Goal: Transaction & Acquisition: Purchase product/service

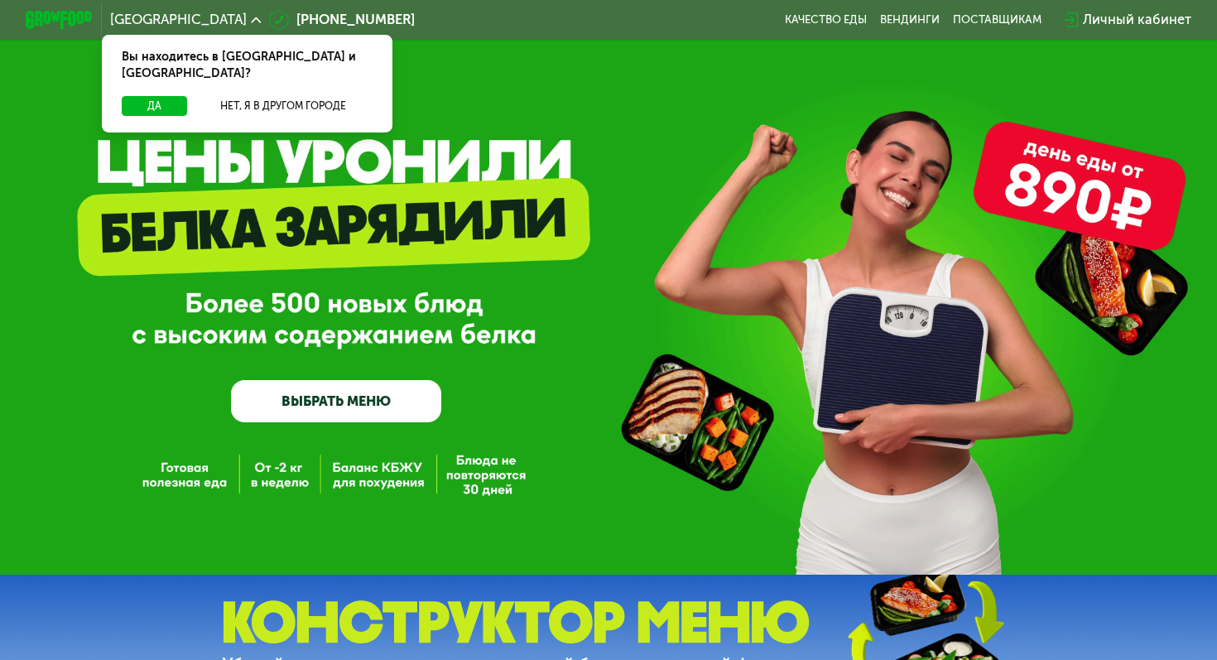
click at [162, 77] on div "Вы находитесь в [GEOGRAPHIC_DATA] и [GEOGRAPHIC_DATA]?" at bounding box center [247, 65] width 291 height 61
click at [143, 96] on button "Да" at bounding box center [154, 106] width 65 height 21
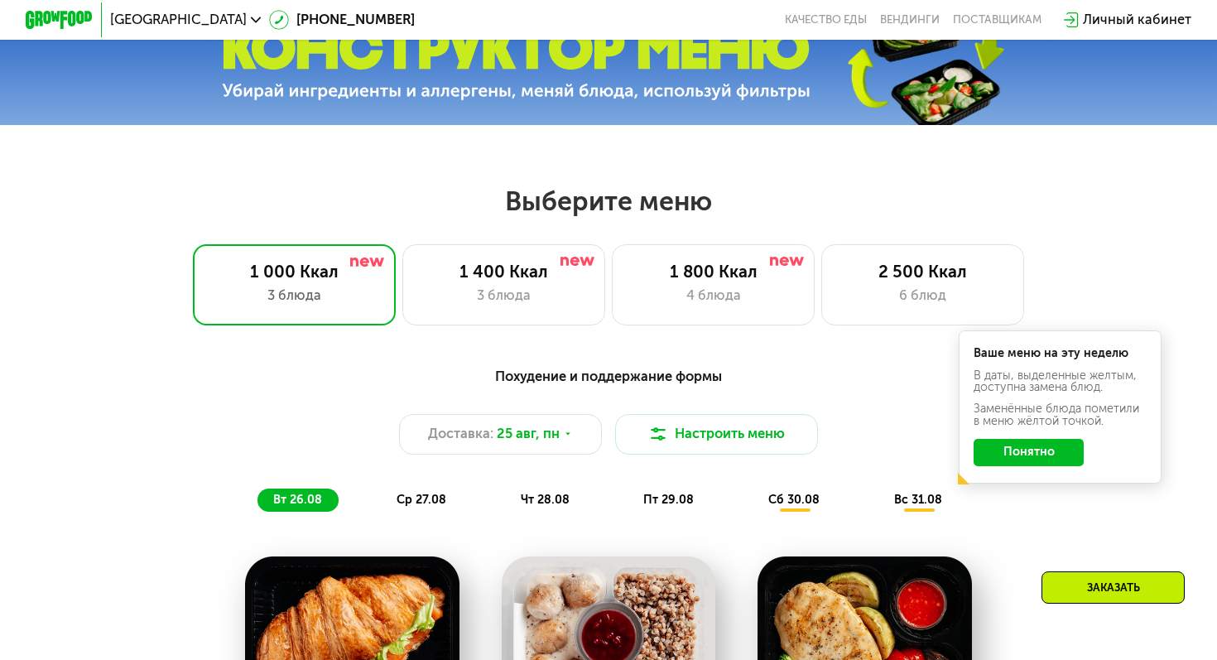
scroll to position [579, 0]
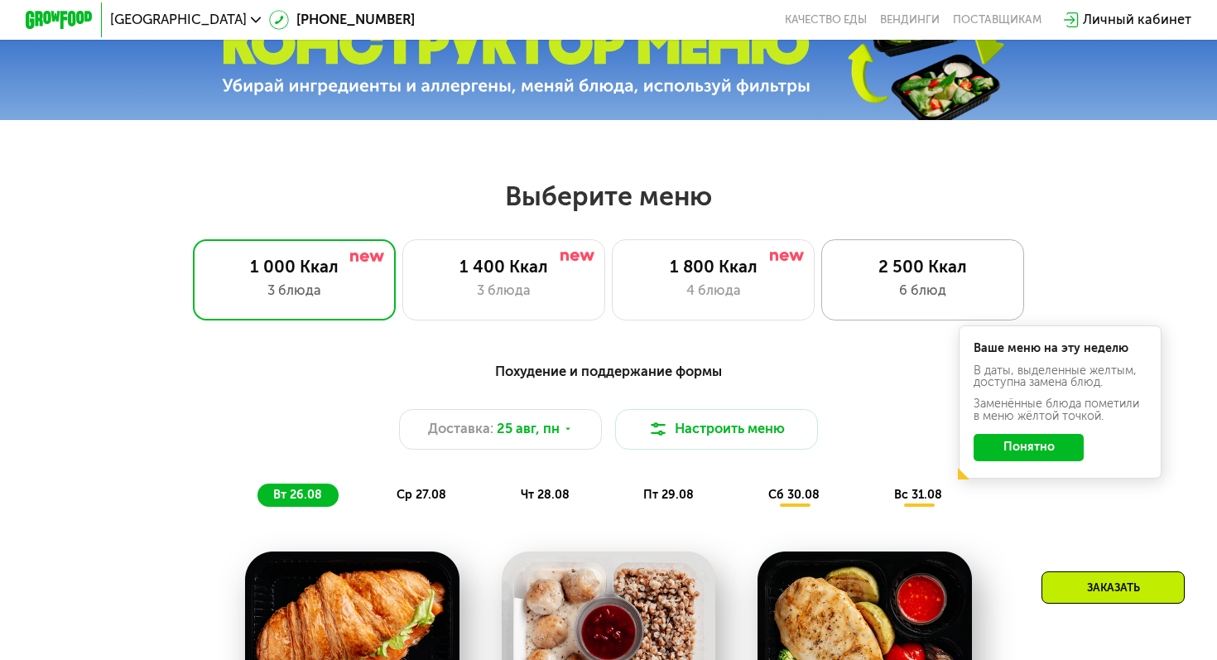
click at [868, 271] on div "2 500 Ккал" at bounding box center [922, 267] width 167 height 21
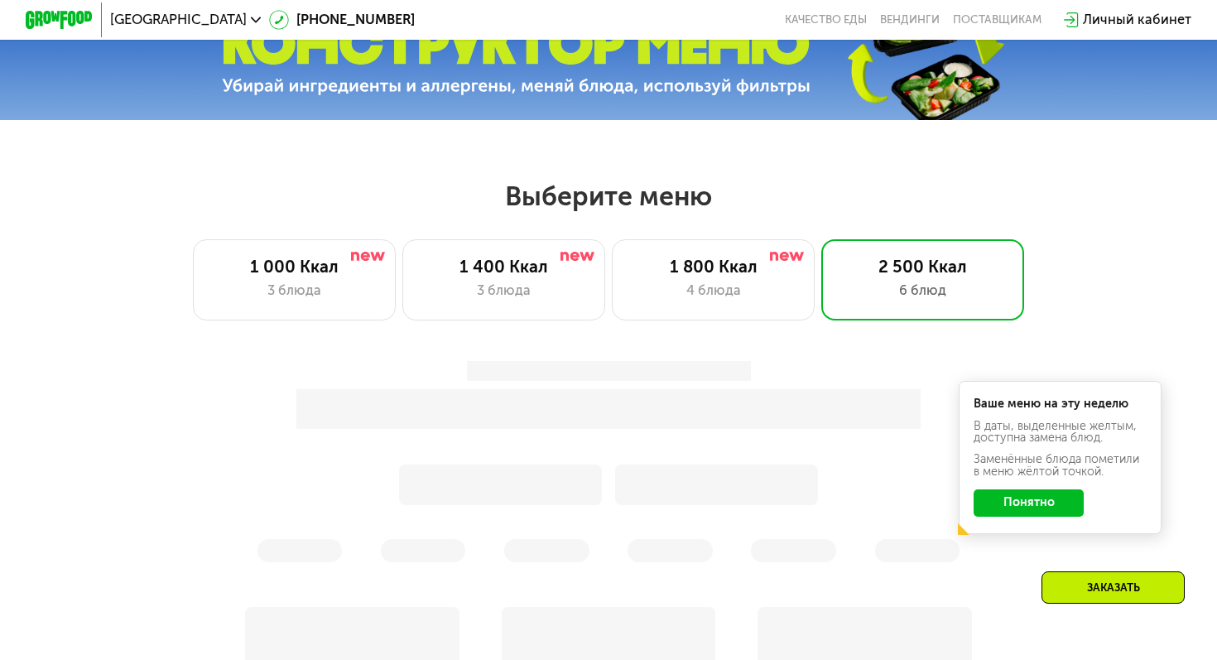
click at [1011, 507] on button "Понятно" at bounding box center [1028, 502] width 110 height 27
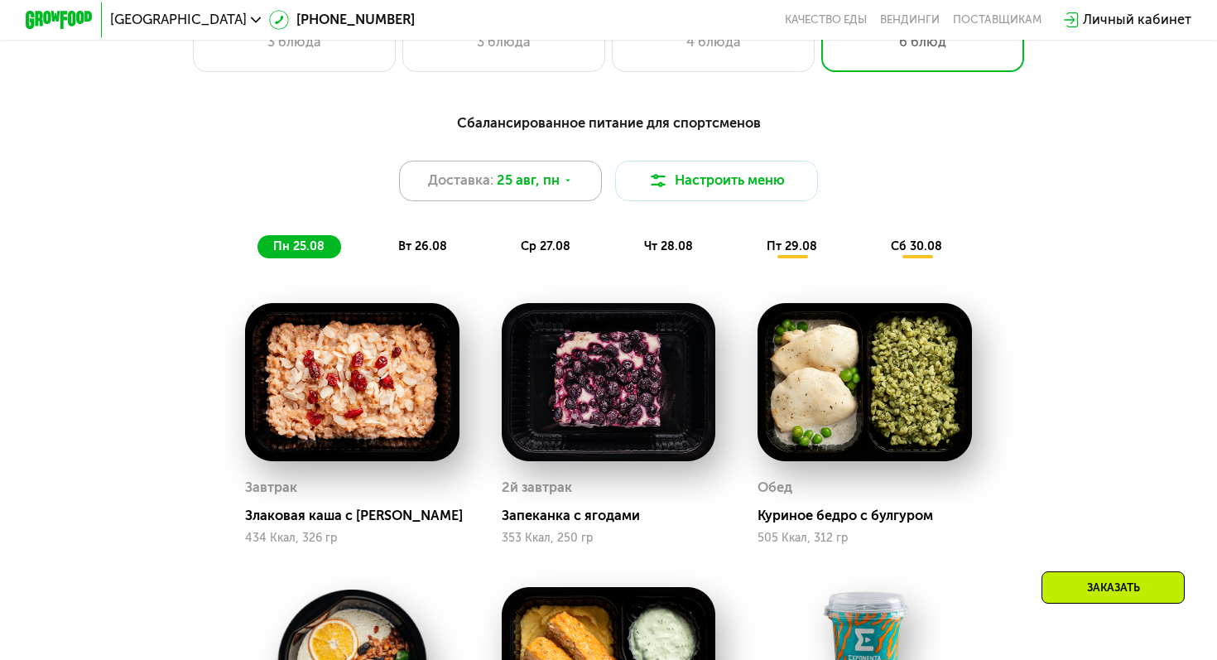
scroll to position [802, 0]
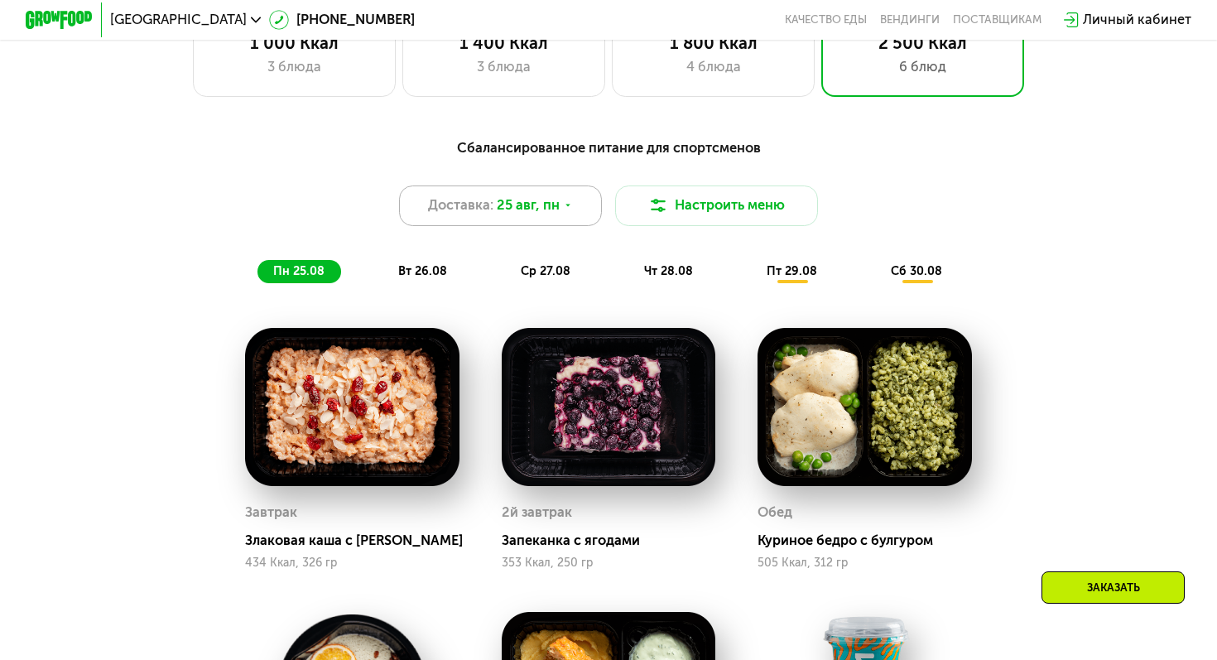
click at [570, 200] on icon at bounding box center [568, 205] width 10 height 10
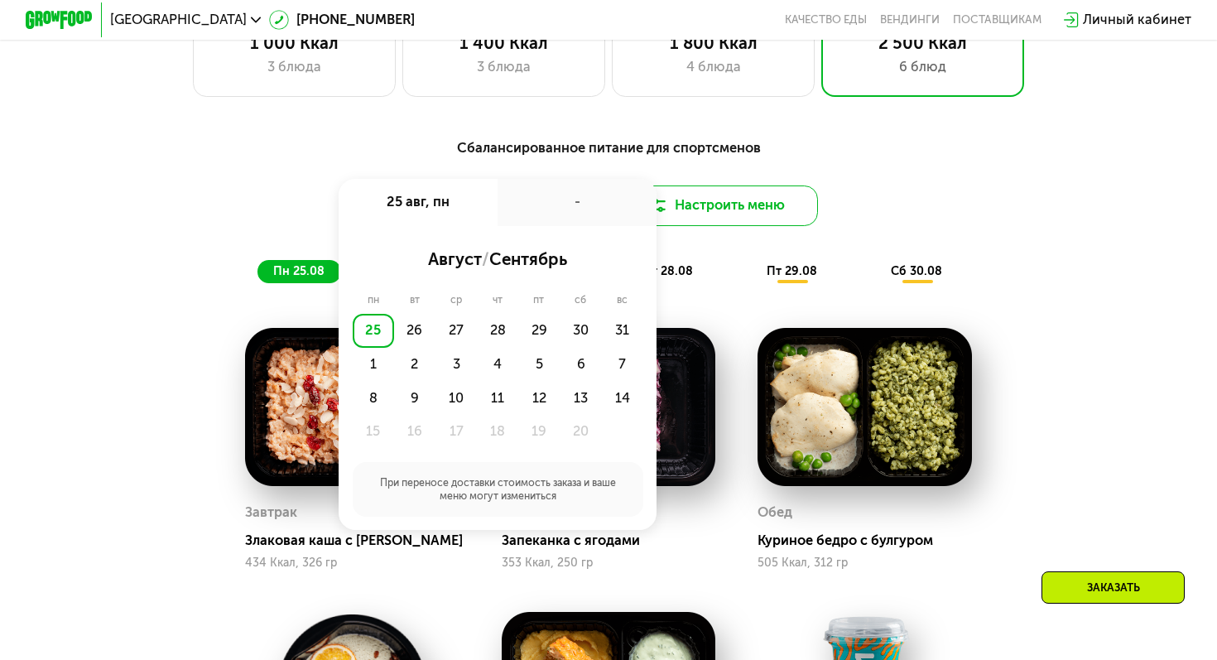
click at [781, 209] on button "Настроить меню" at bounding box center [716, 205] width 203 height 41
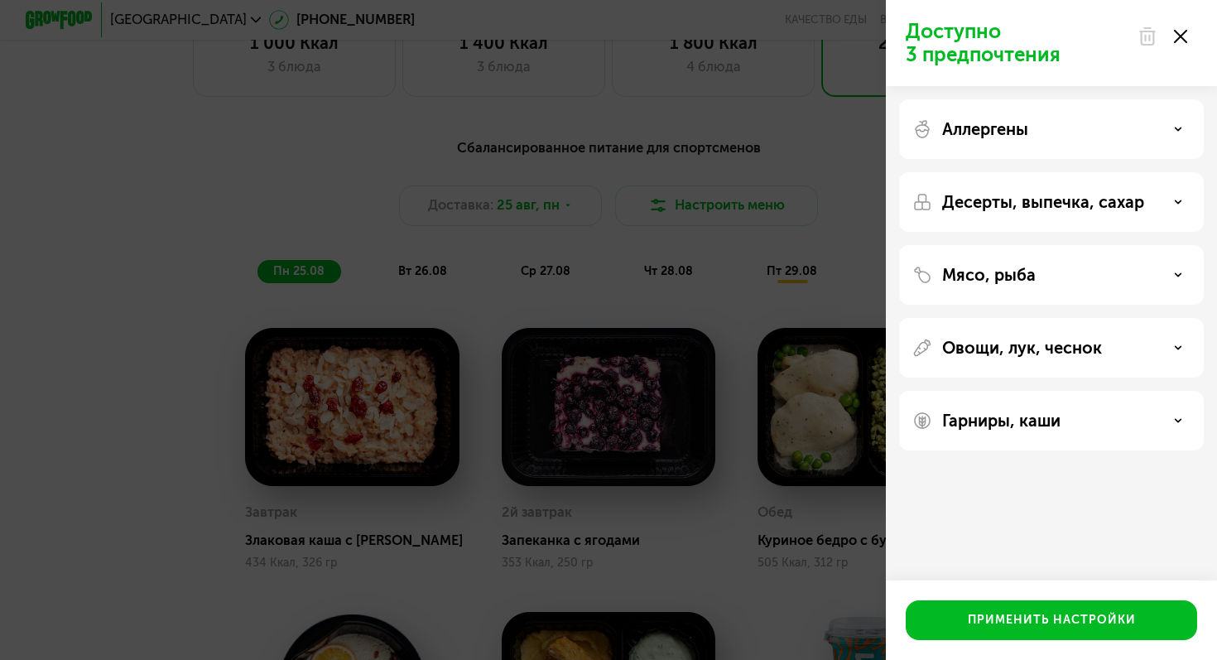
click at [998, 123] on p "Аллергены" at bounding box center [985, 129] width 86 height 20
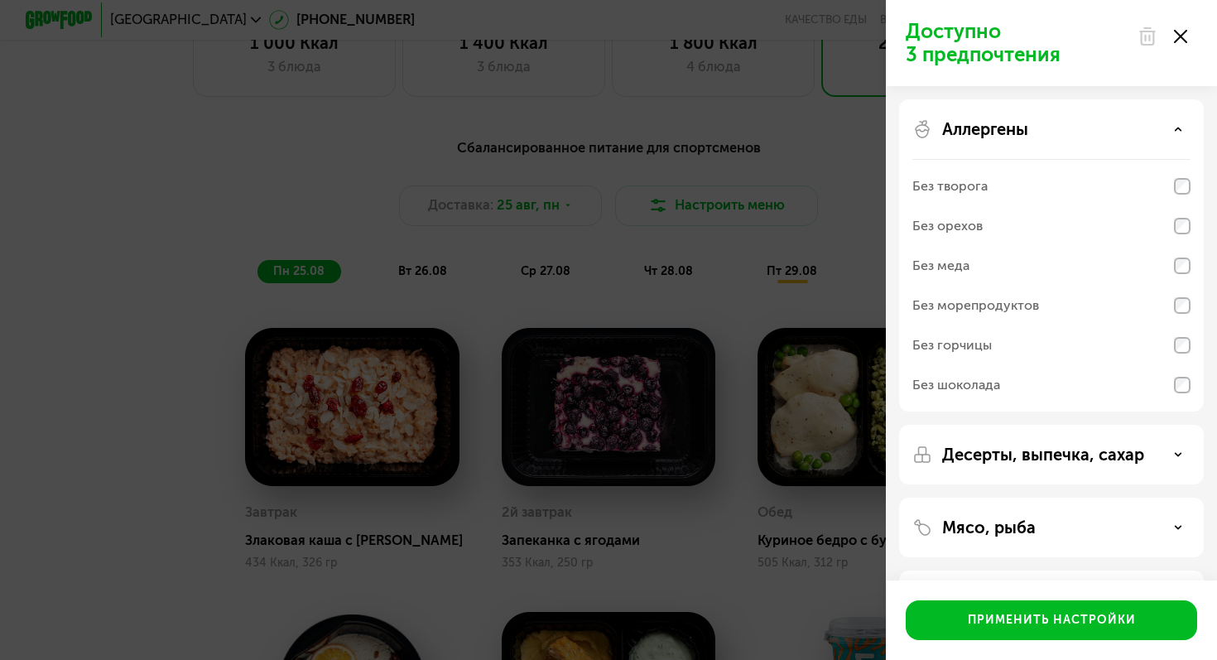
click at [1045, 120] on div "Аллергены" at bounding box center [1051, 129] width 278 height 20
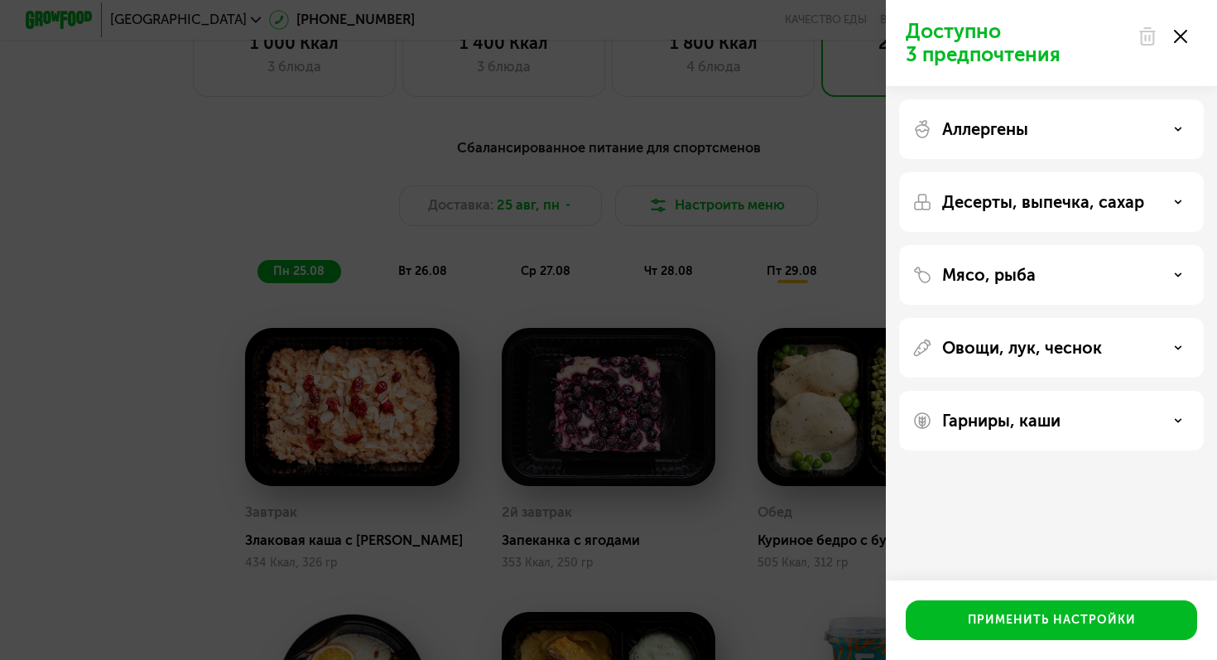
click at [1041, 172] on div "Аллергены" at bounding box center [1051, 202] width 305 height 60
click at [1058, 121] on div "Аллергены" at bounding box center [1051, 129] width 278 height 20
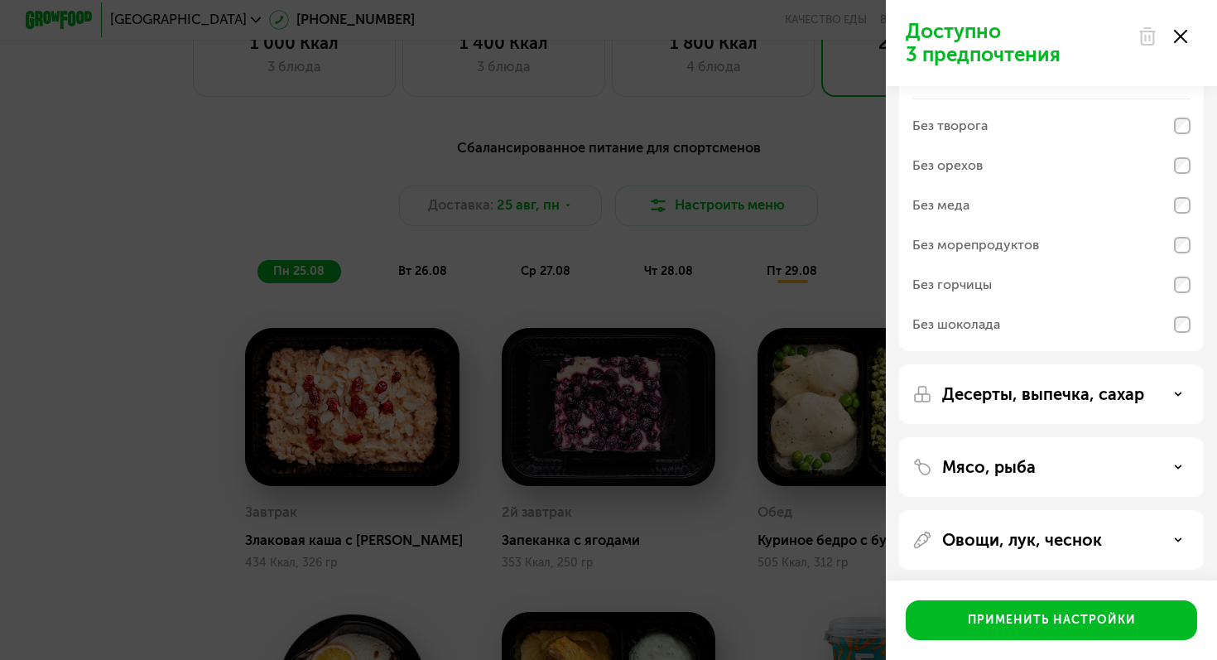
scroll to position [0, 0]
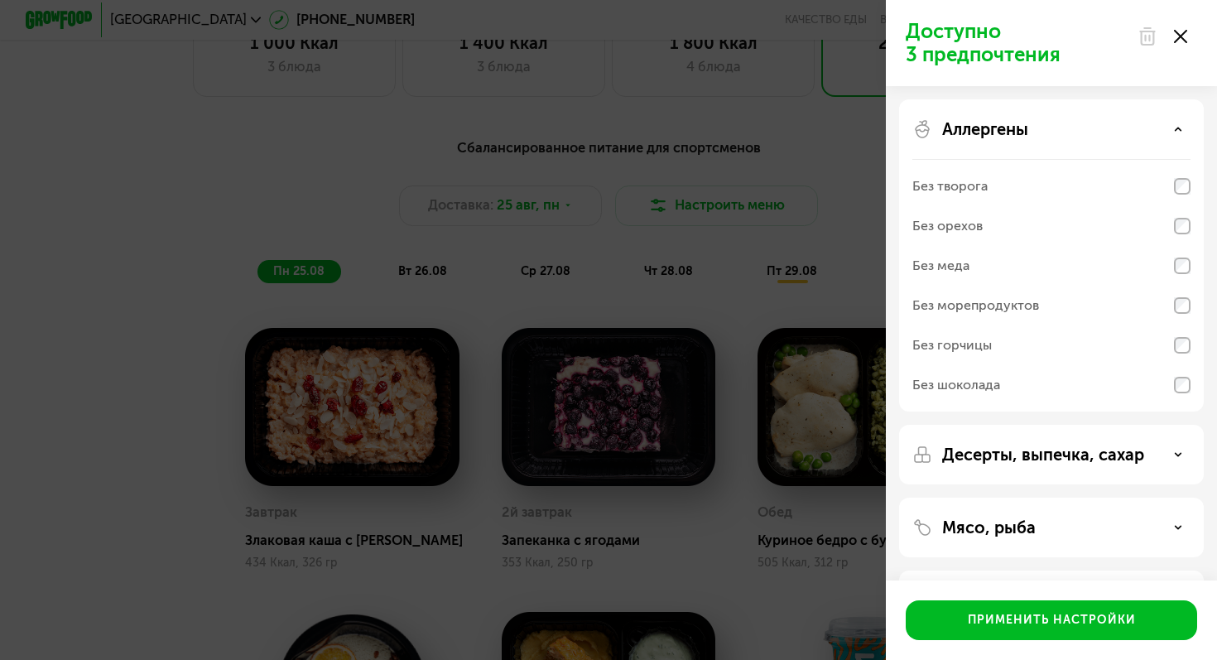
click at [1026, 425] on div "Аллергены Без творога Без орехов Без меда Без морепродуктов Без горчицы Без шок…" at bounding box center [1051, 455] width 305 height 60
click at [1023, 125] on p "Аллергены" at bounding box center [985, 129] width 86 height 20
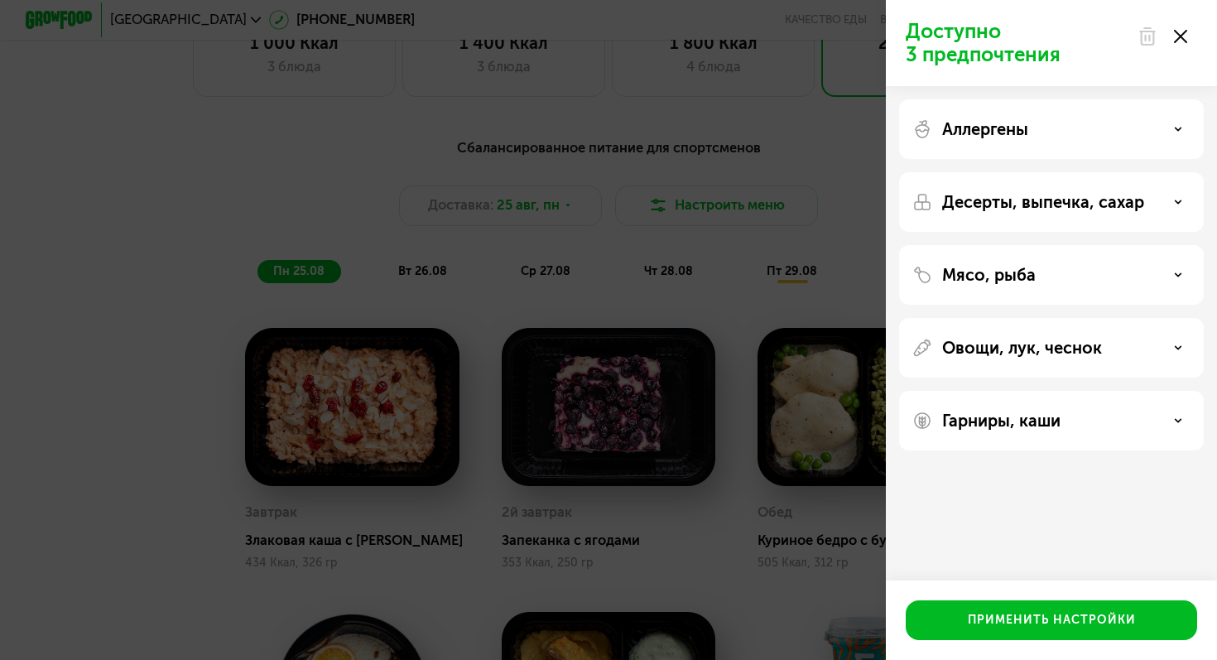
click at [1012, 195] on p "Десерты, выпечка, сахар" at bounding box center [1043, 202] width 202 height 20
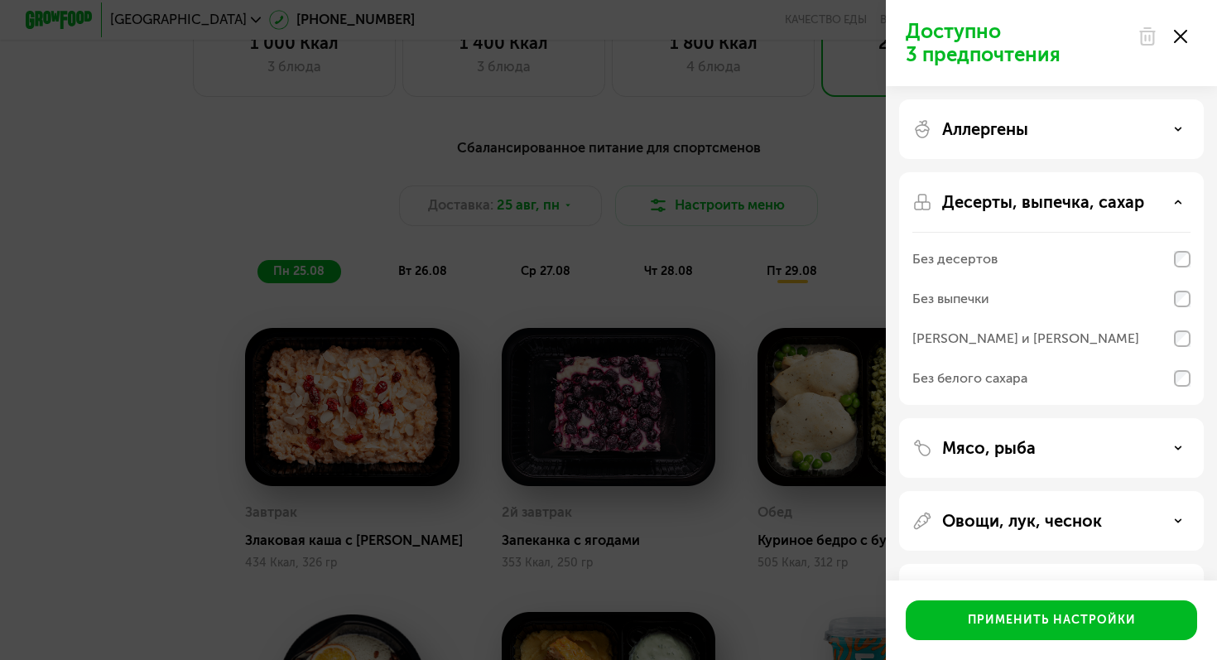
click at [1012, 195] on p "Десерты, выпечка, сахар" at bounding box center [1043, 202] width 202 height 20
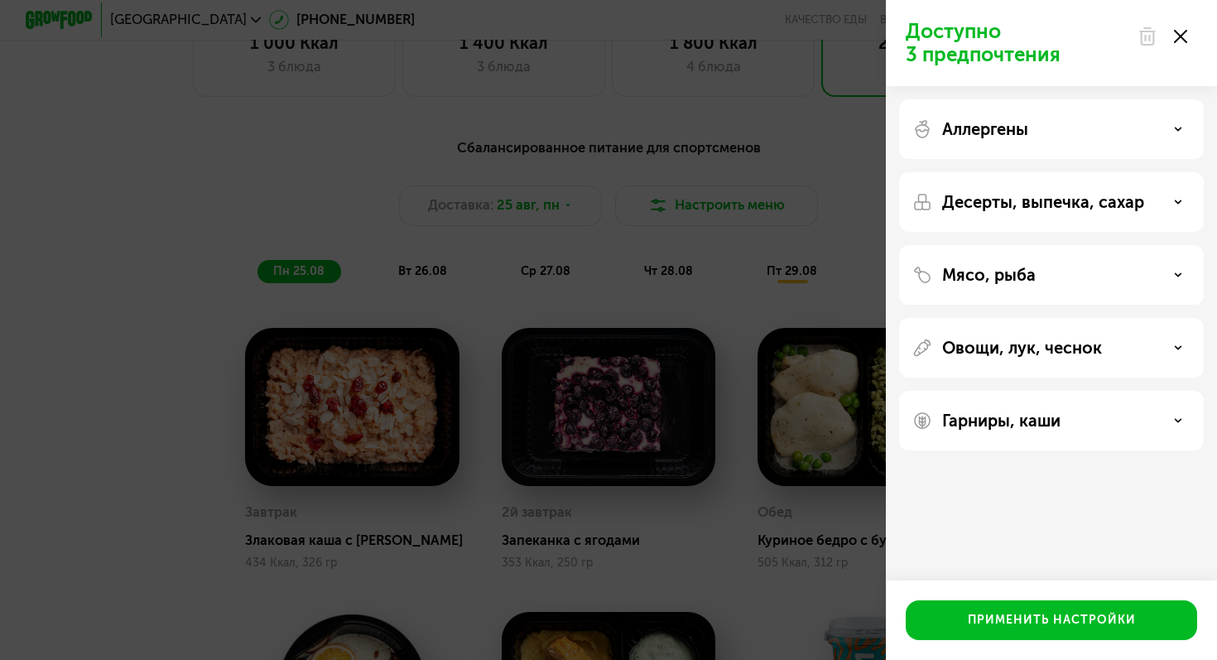
click at [1012, 318] on div "Мясо, рыба" at bounding box center [1051, 348] width 305 height 60
click at [1010, 279] on p "Мясо, рыба" at bounding box center [989, 275] width 94 height 20
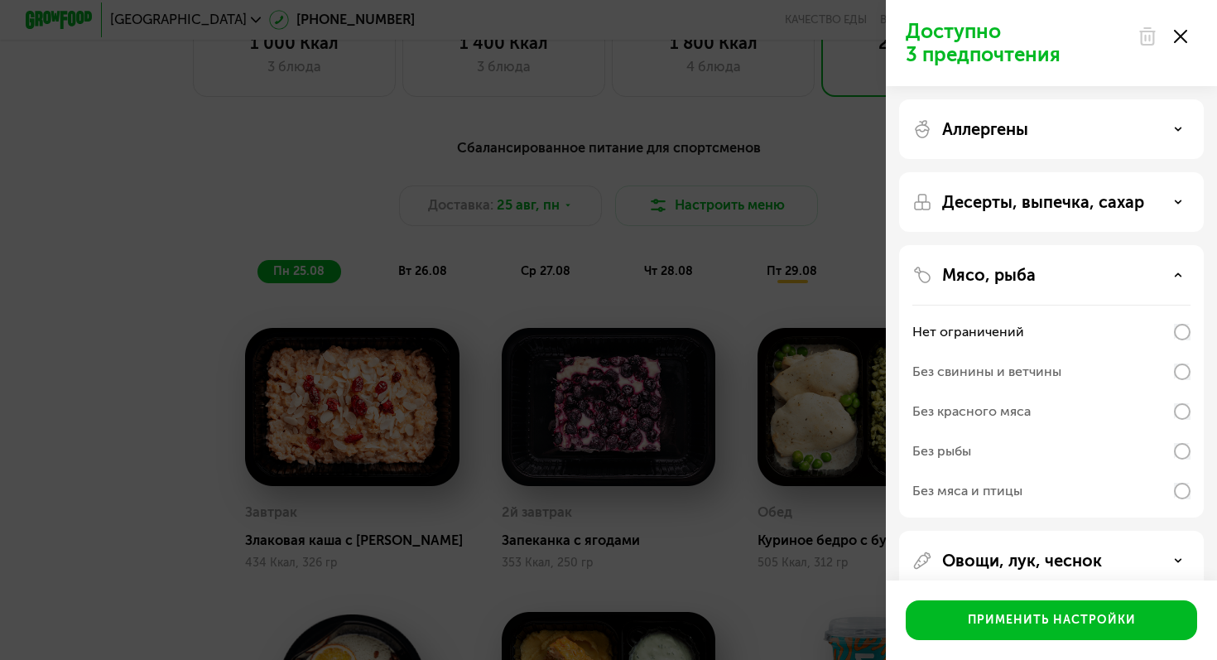
click at [1010, 279] on p "Мясо, рыба" at bounding box center [989, 275] width 94 height 20
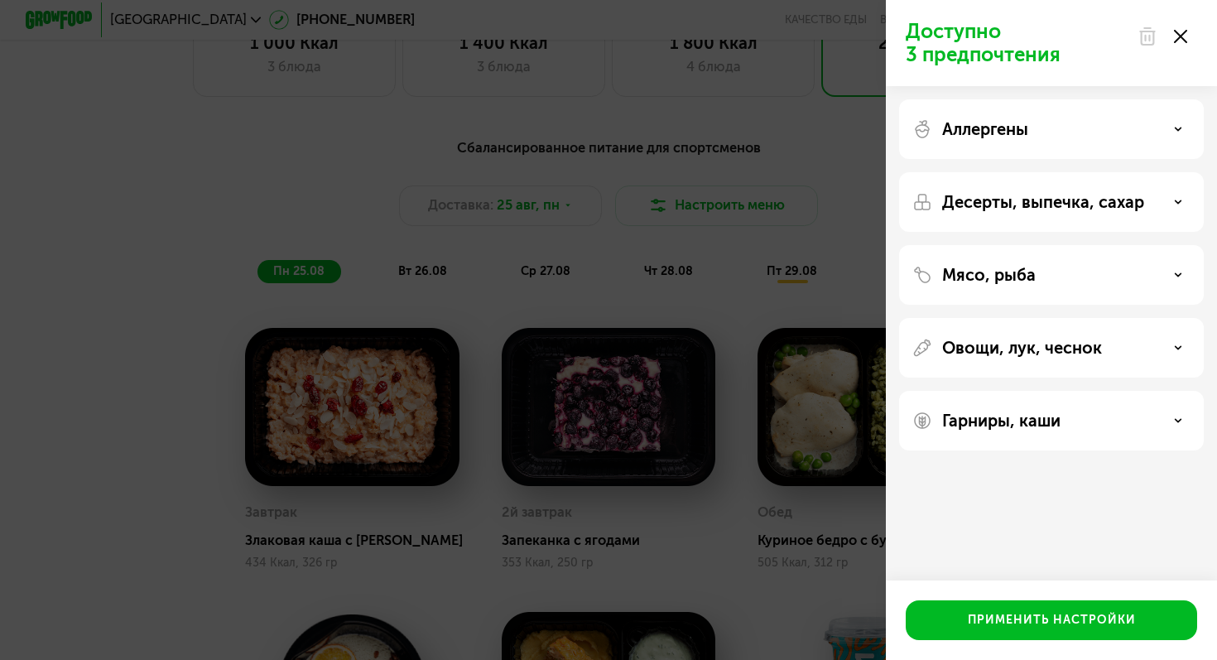
click at [1002, 391] on div "Овощи, лук, чеснок" at bounding box center [1051, 421] width 305 height 60
click at [1009, 355] on p "Овощи, лук, чеснок" at bounding box center [1022, 348] width 160 height 20
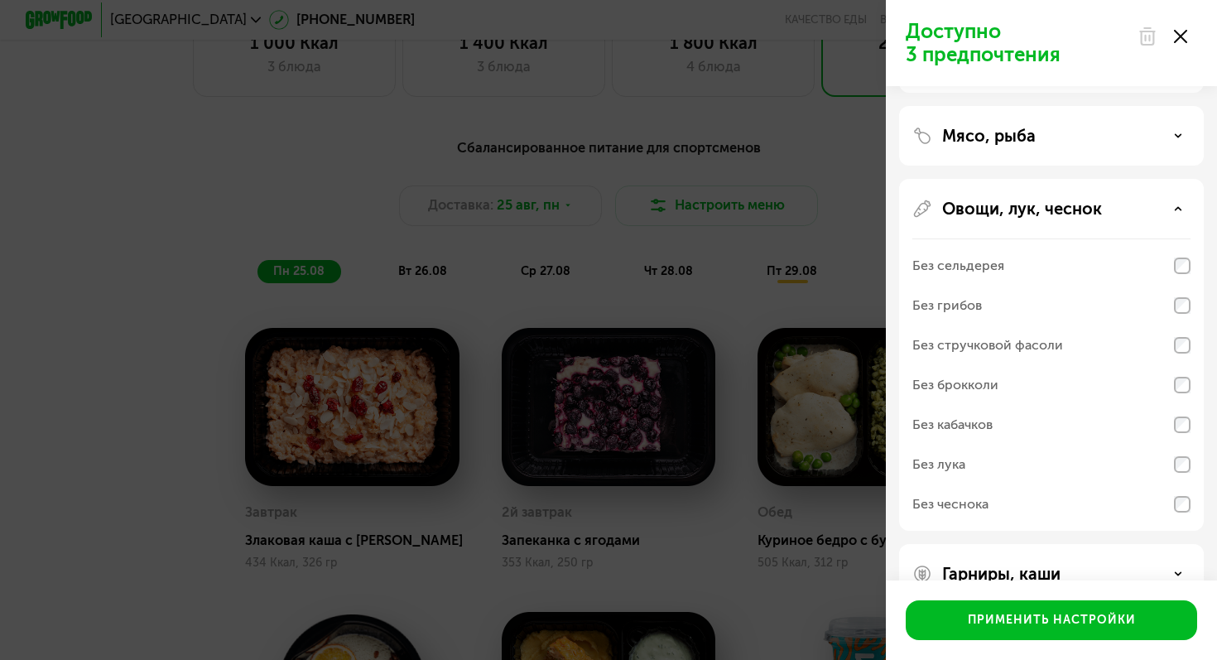
scroll to position [179, 0]
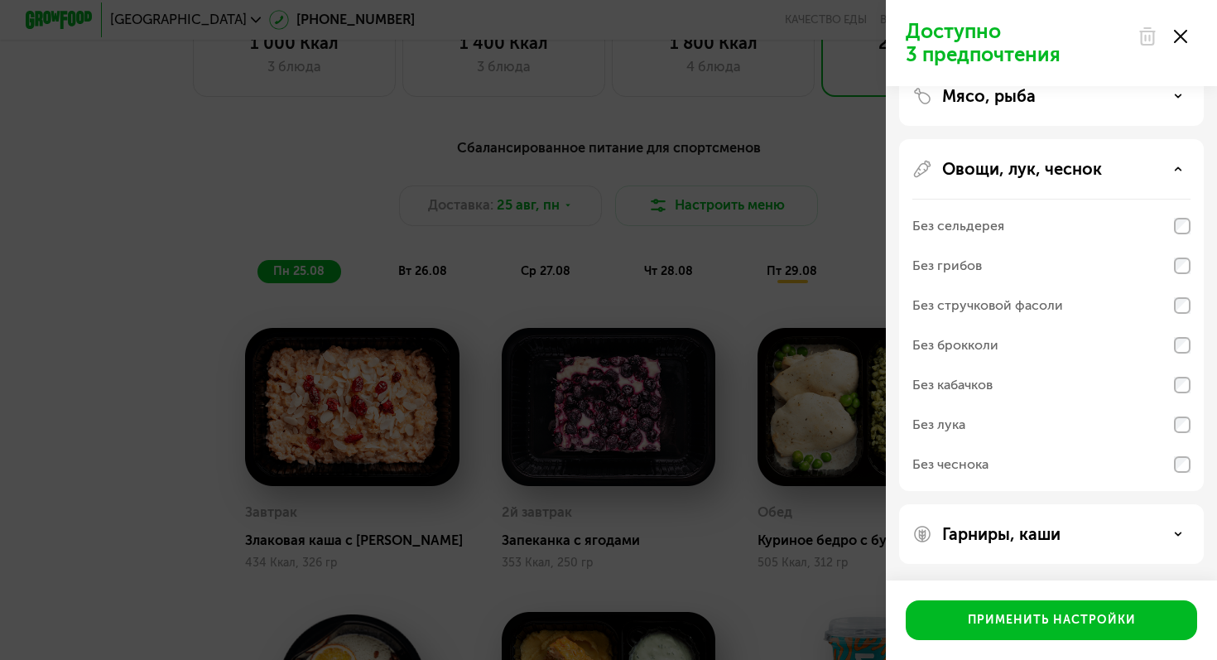
click at [993, 172] on p "Овощи, лук, чеснок" at bounding box center [1022, 169] width 160 height 20
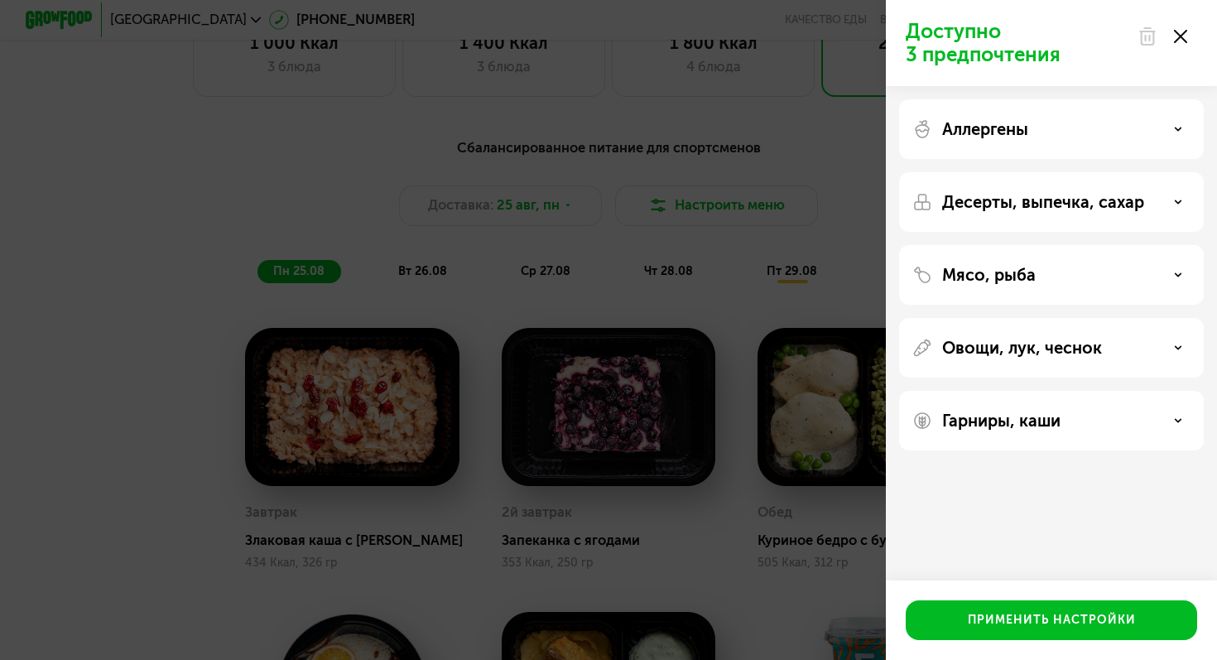
scroll to position [0, 0]
click at [979, 421] on p "Гарниры, каши" at bounding box center [1001, 421] width 118 height 20
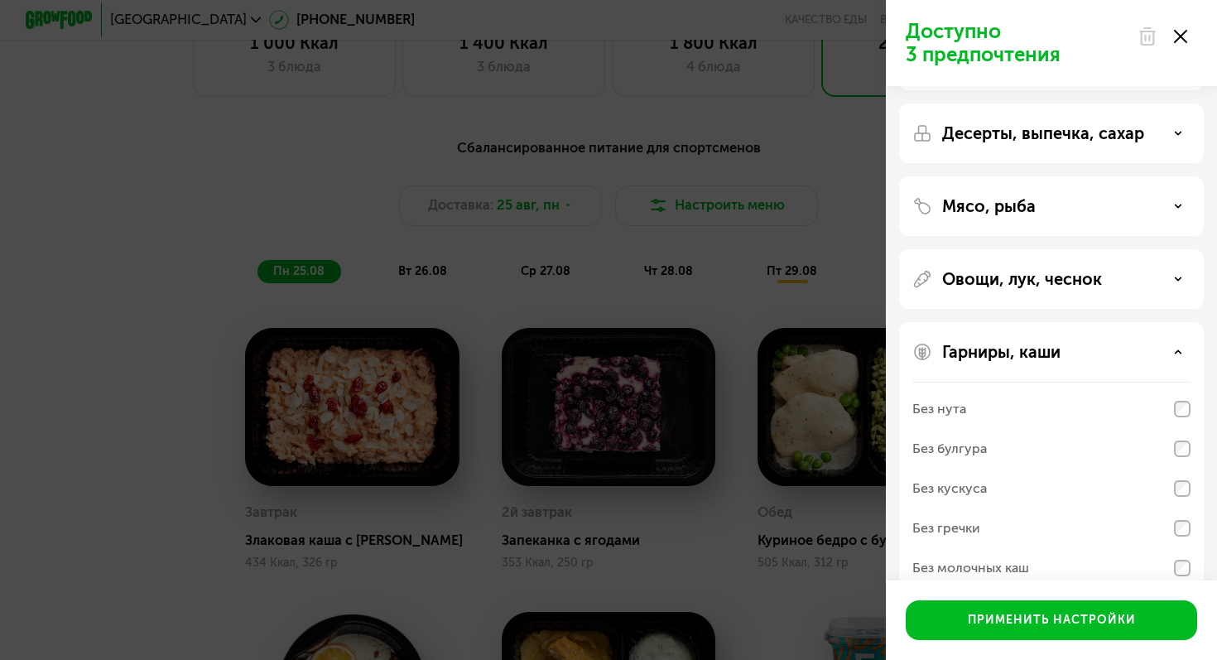
scroll to position [99, 0]
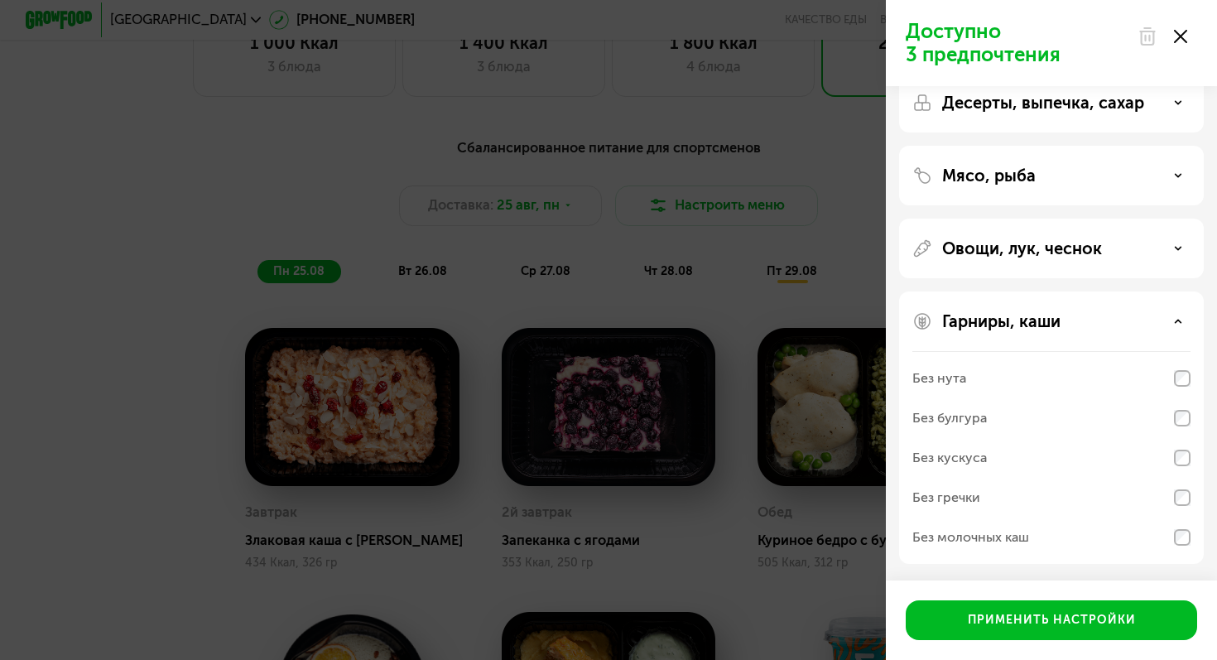
click at [1183, 326] on div "Гарниры, каши" at bounding box center [1051, 321] width 278 height 20
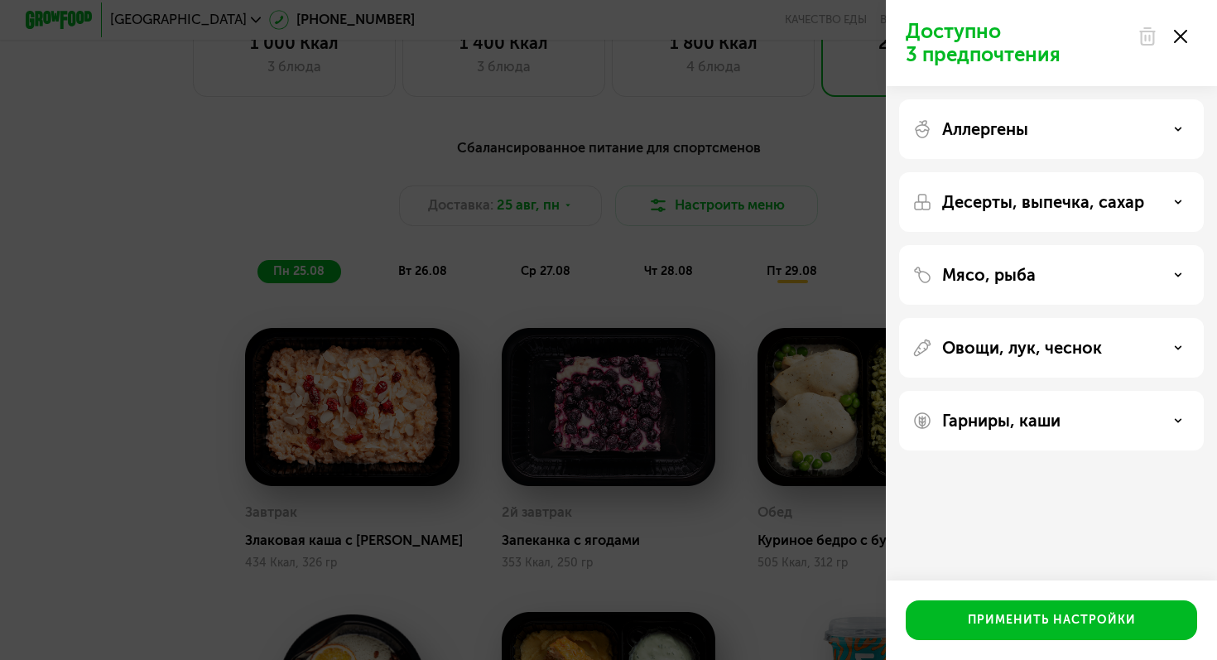
scroll to position [0, 0]
click at [724, 168] on div "Доступно 3 предпочтения Аллергены Десерты, выпечка, сахар Мясо, рыба Овощи, лук…" at bounding box center [608, 330] width 1217 height 660
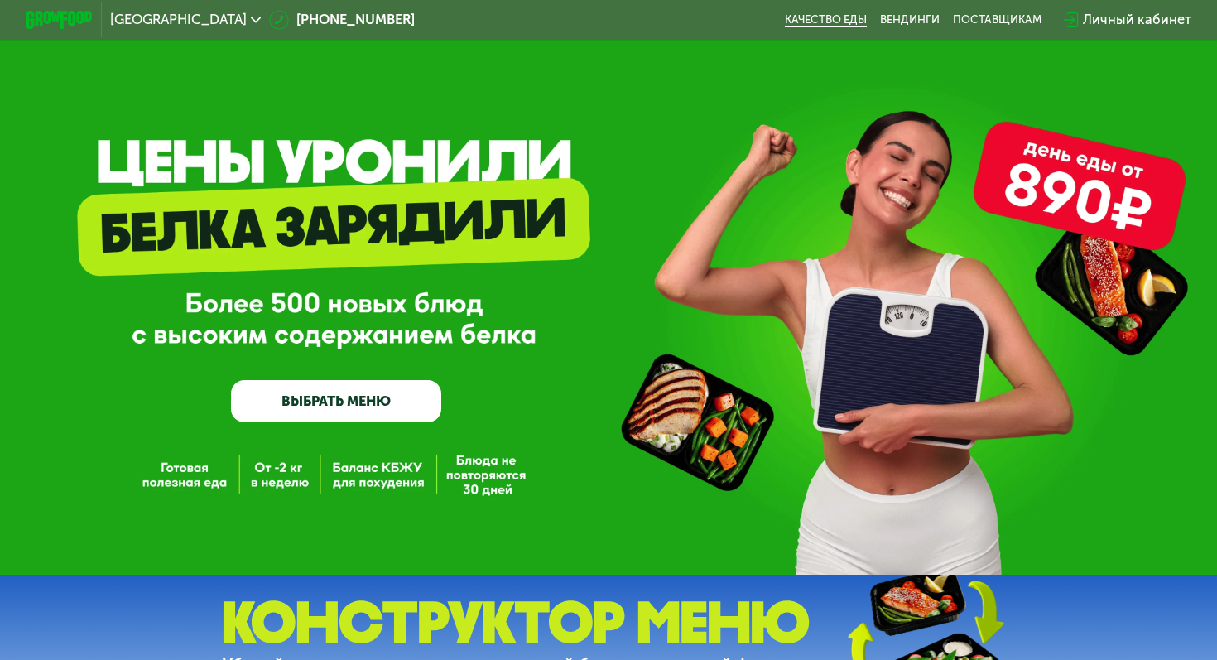
click at [835, 20] on link "Качество еды" at bounding box center [826, 19] width 82 height 13
click at [388, 401] on link "ВЫБРАТЬ МЕНЮ" at bounding box center [336, 401] width 210 height 42
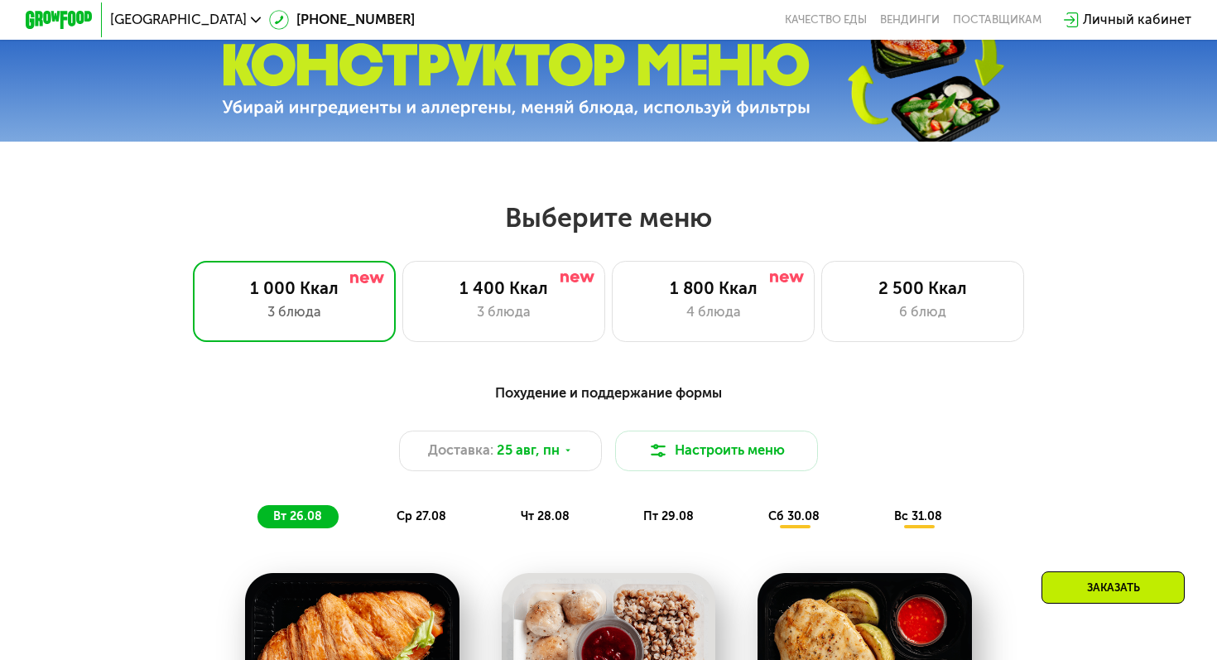
scroll to position [718, 0]
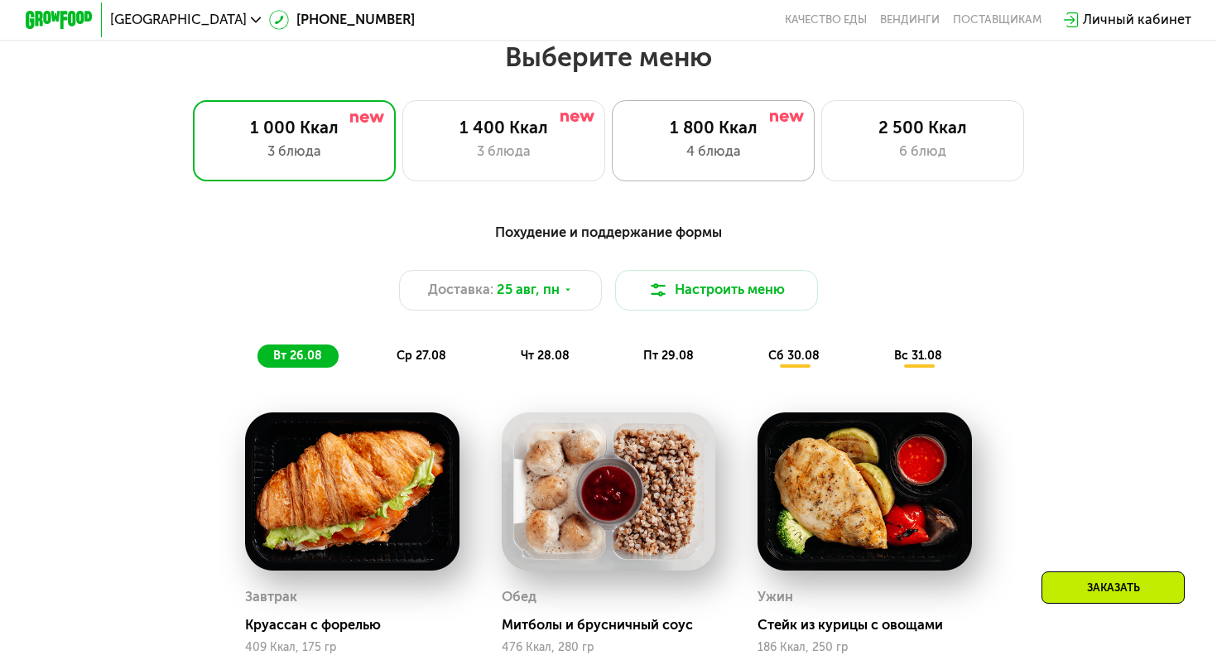
click at [821, 166] on div "1 800 Ккал 4 блюда" at bounding box center [922, 140] width 203 height 81
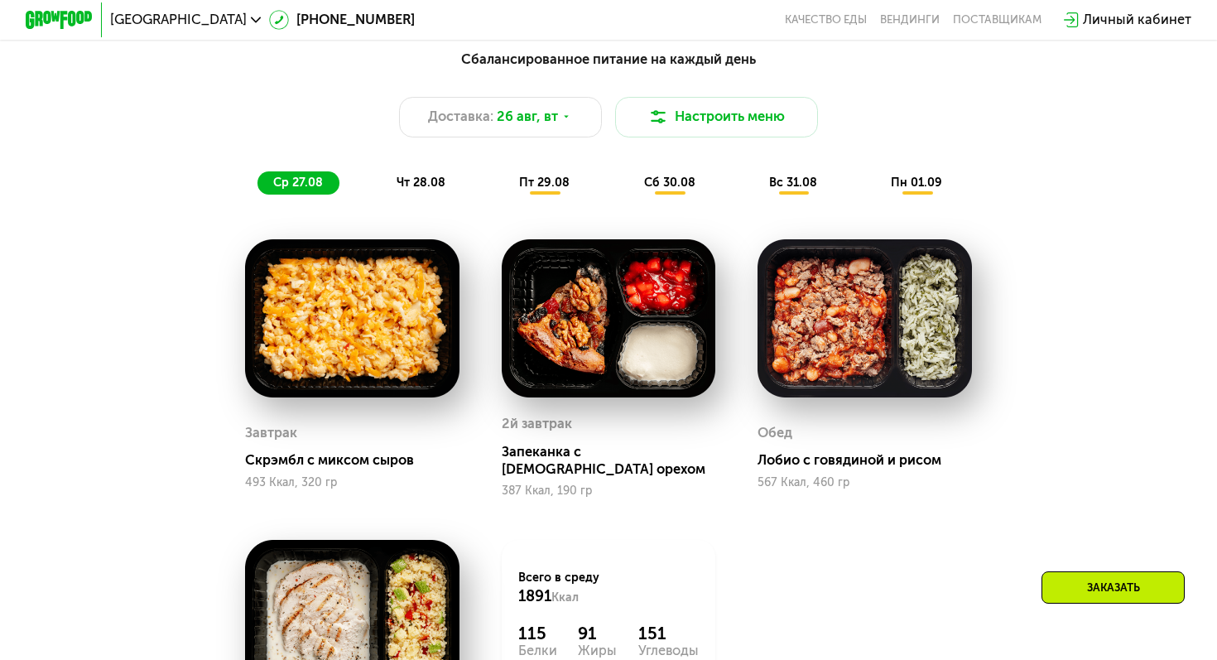
scroll to position [634, 0]
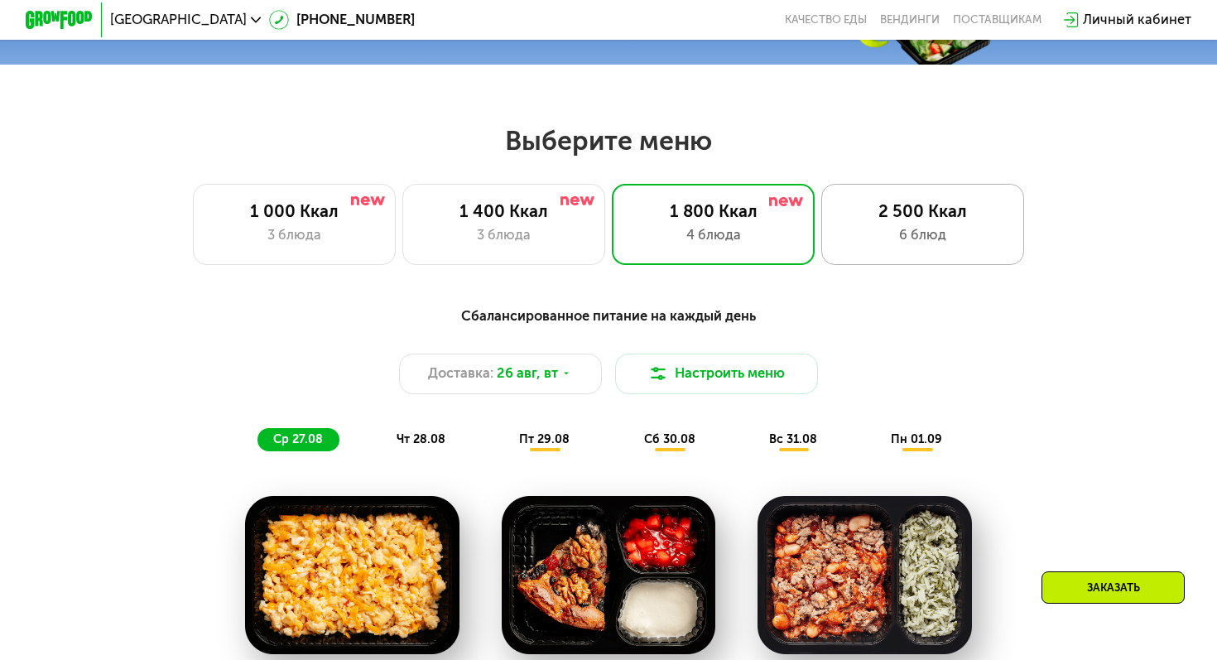
click at [861, 222] on div "2 500 Ккал 6 блюд" at bounding box center [922, 224] width 203 height 81
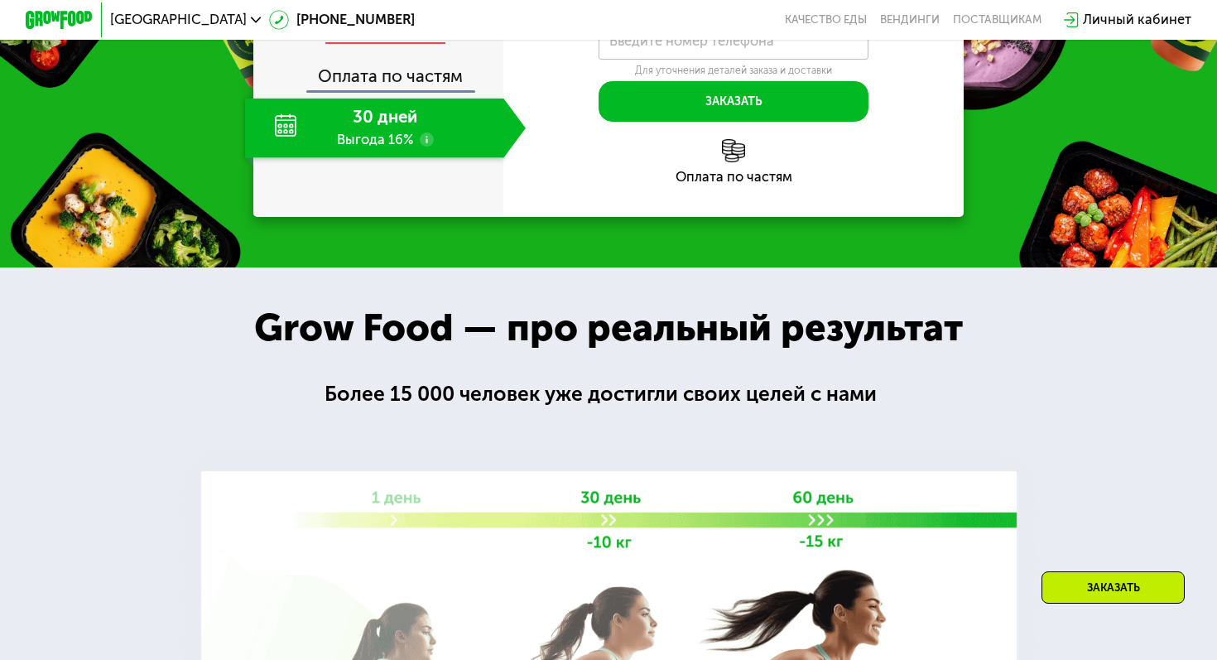
scroll to position [1967, 0]
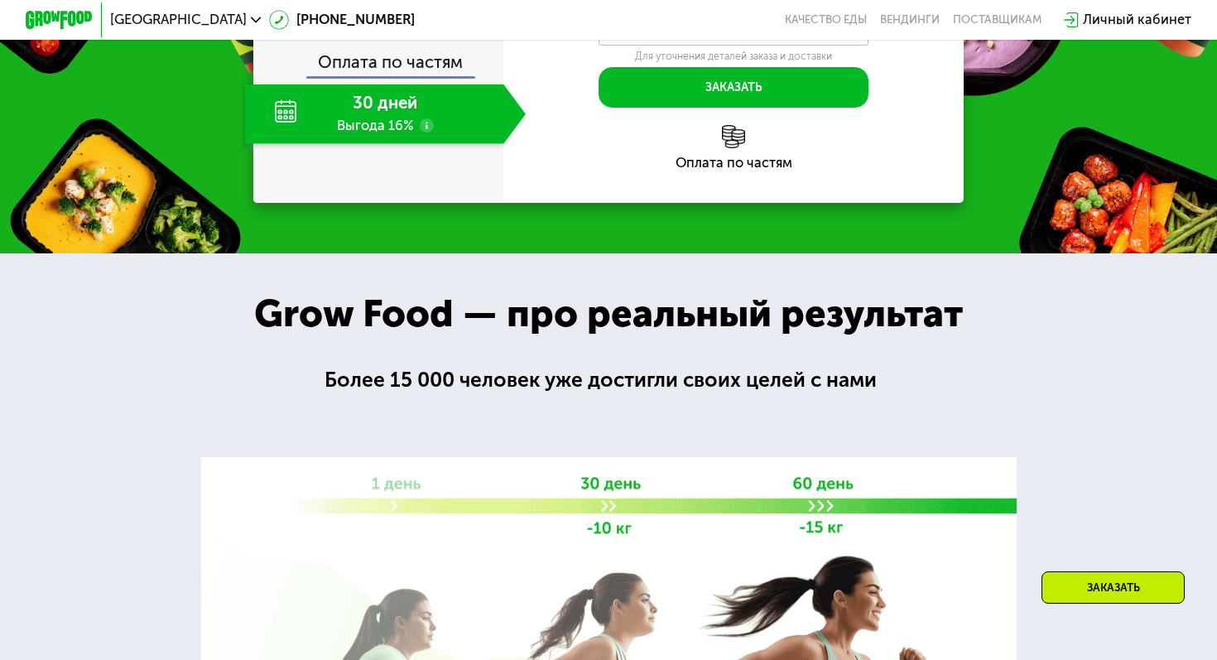
drag, startPoint x: 923, startPoint y: 155, endPoint x: 964, endPoint y: 156, distance: 40.6
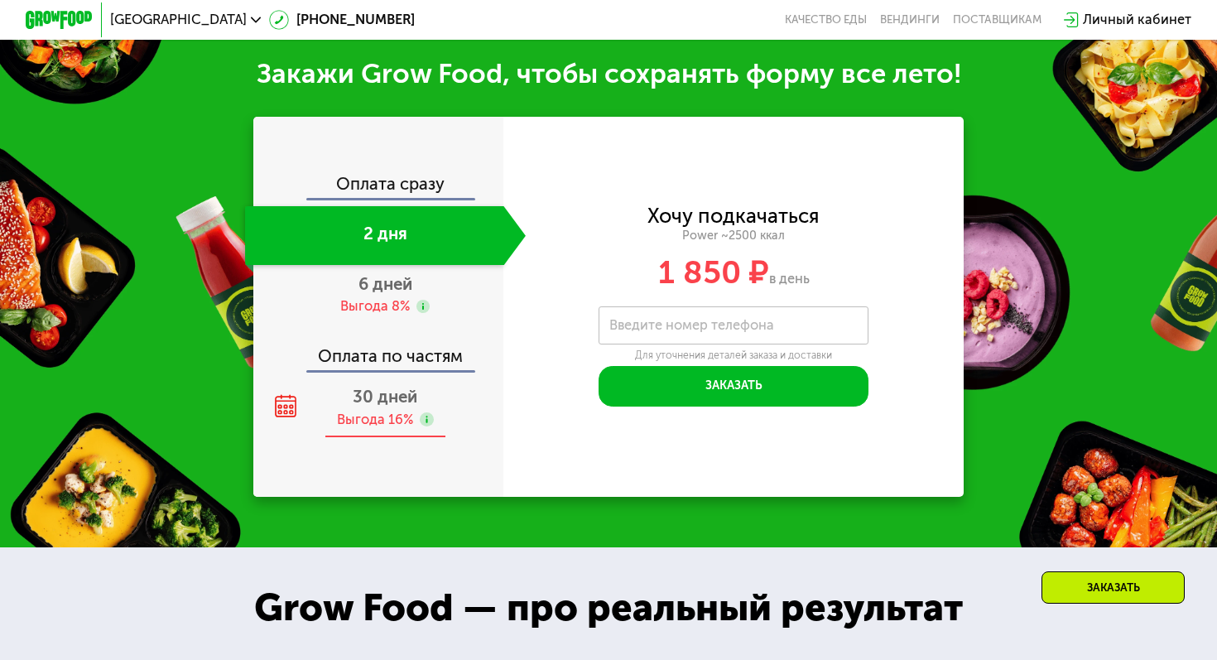
click at [387, 396] on span "30 дней" at bounding box center [385, 397] width 65 height 20
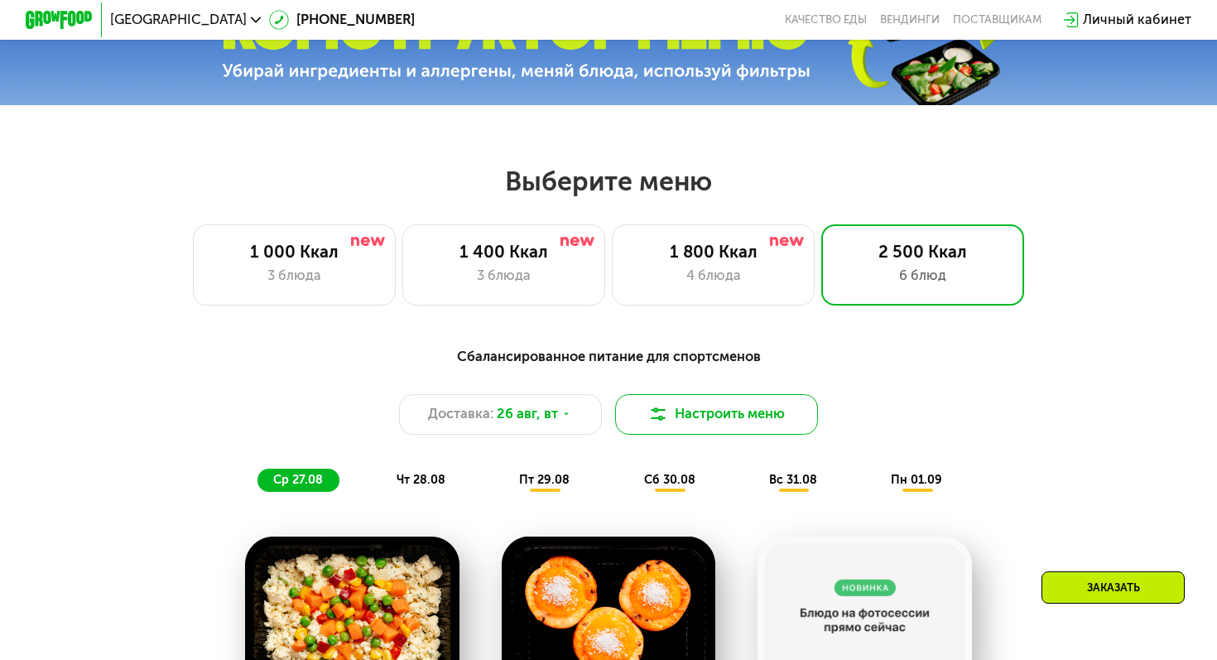
scroll to position [597, 0]
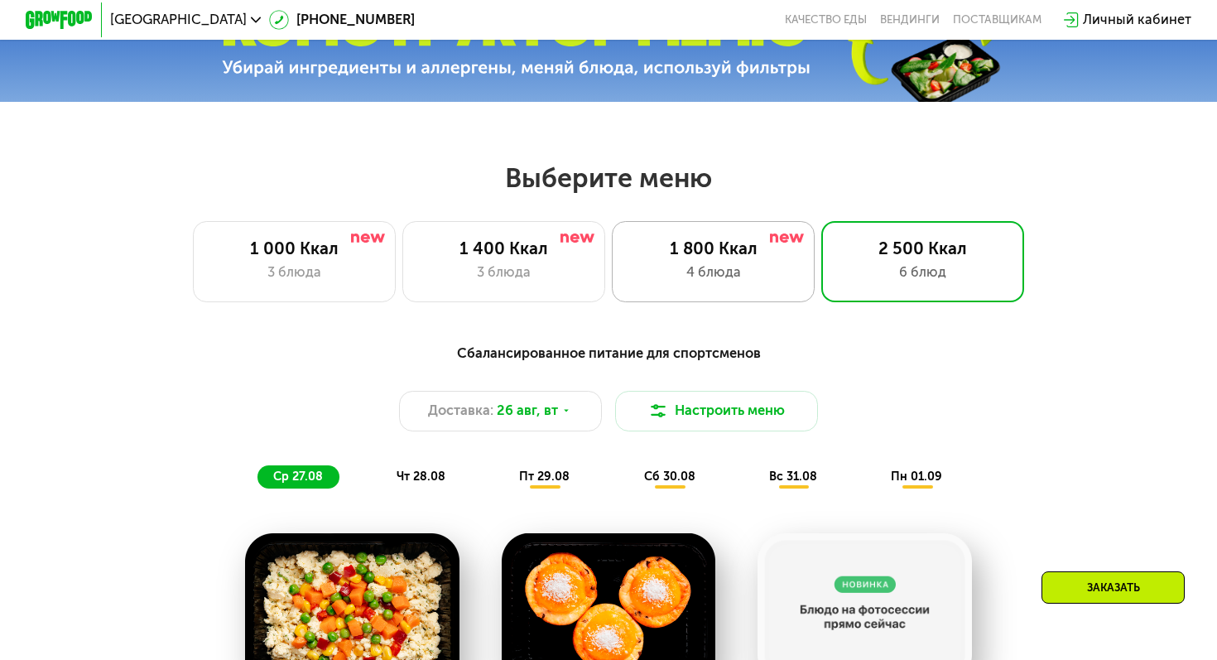
click at [733, 254] on div "1 800 Ккал" at bounding box center [712, 248] width 167 height 21
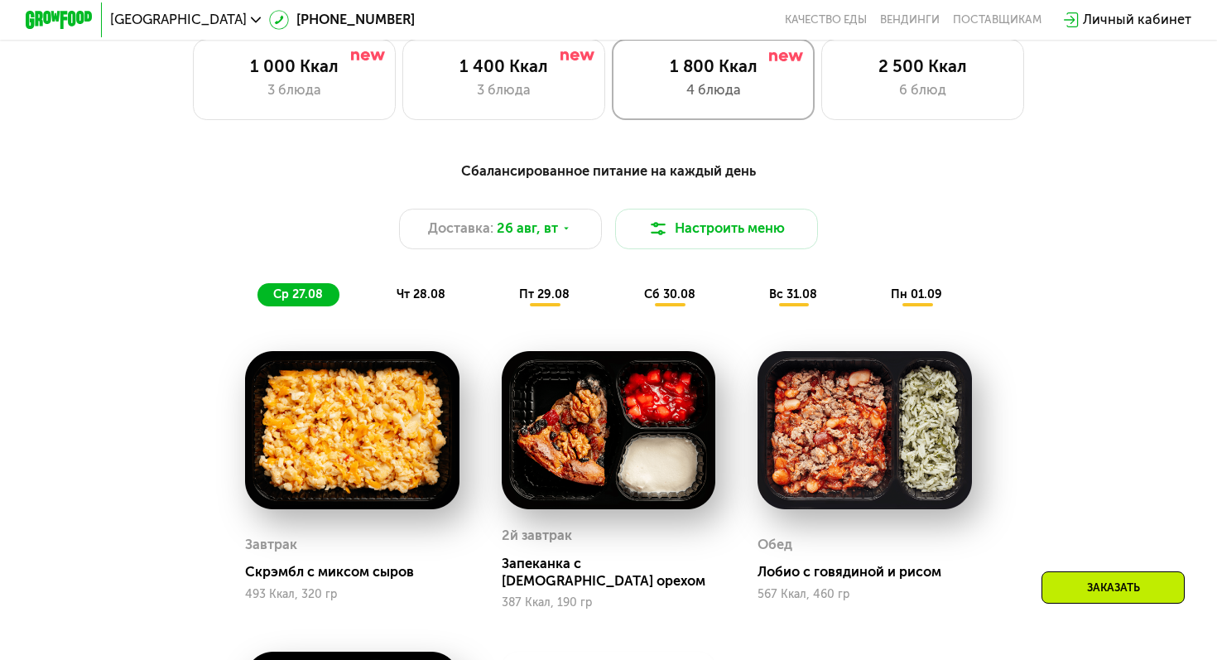
scroll to position [780, 0]
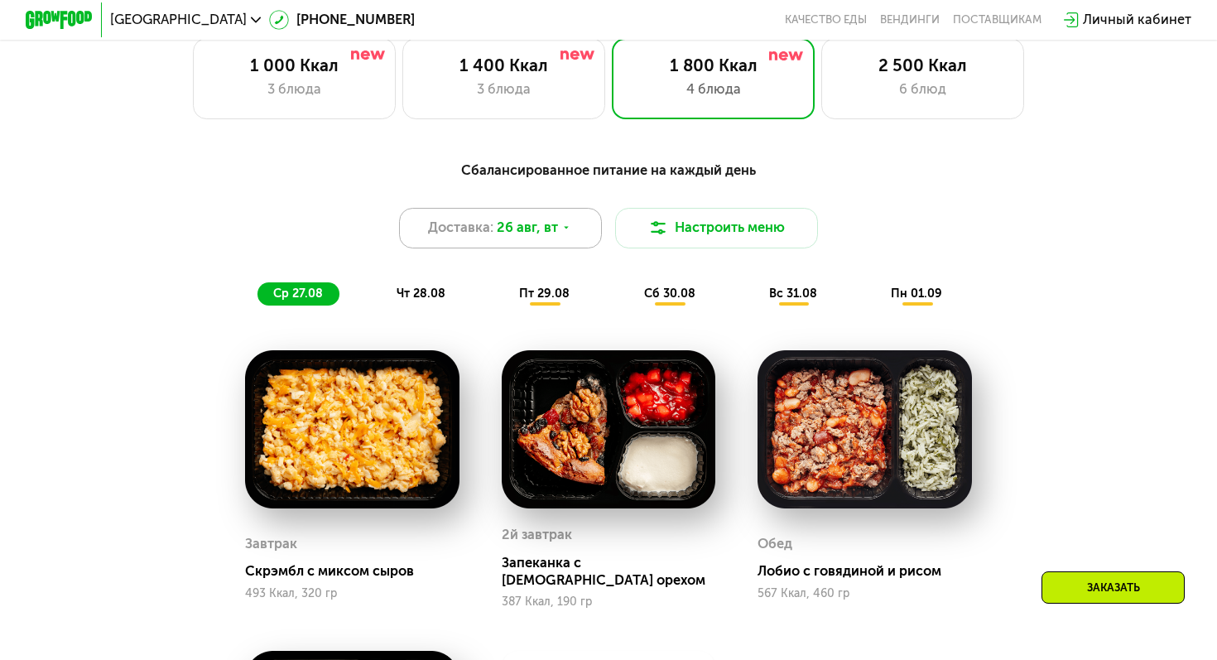
click at [555, 223] on span "26 авг, вт" at bounding box center [527, 228] width 61 height 21
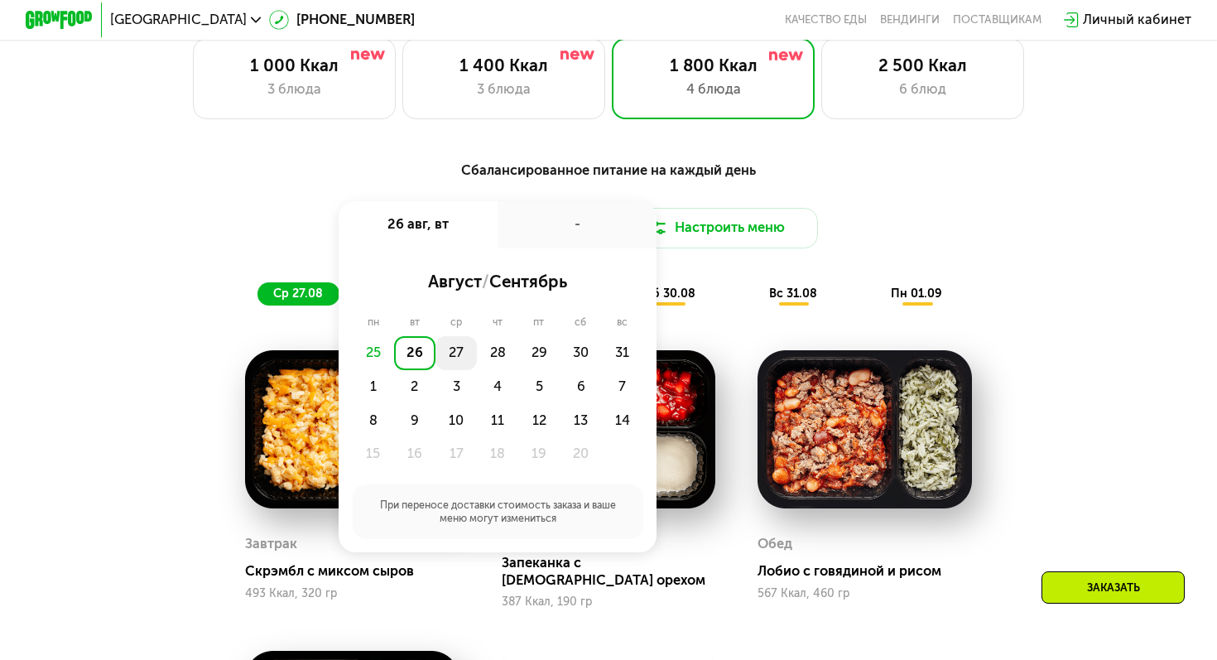
click at [477, 355] on div "27" at bounding box center [497, 353] width 41 height 34
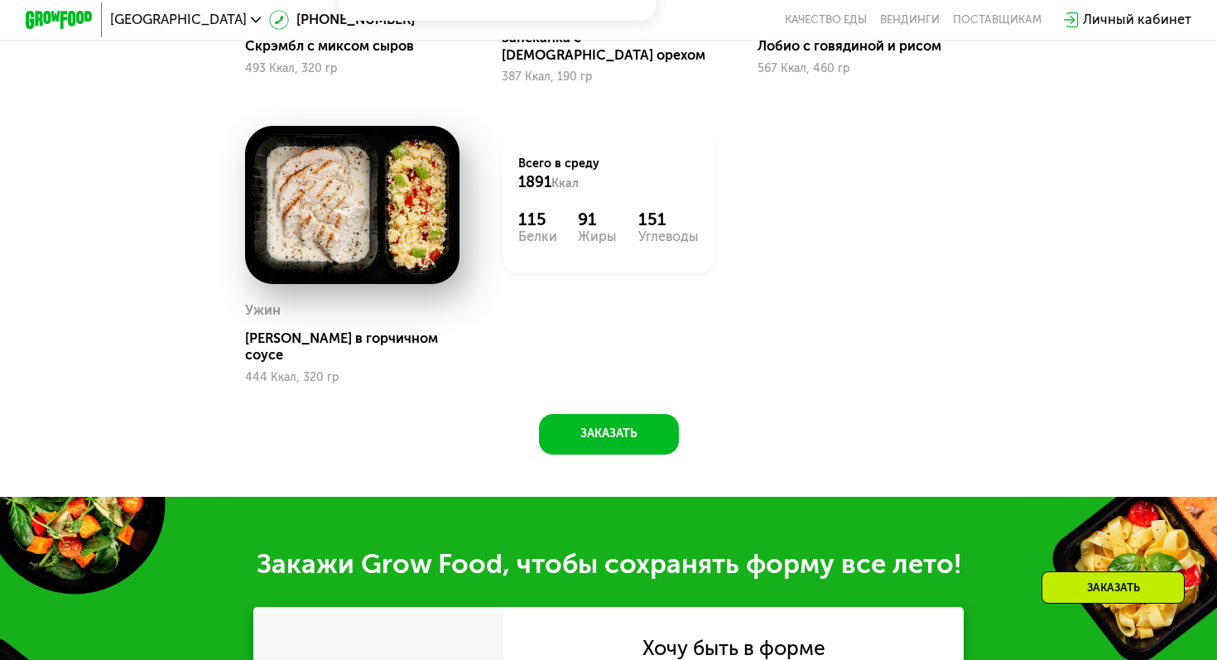
click at [0, 0] on div "Завтрак Скрэмбл с миксом сыров 493 Ккал, 320 гр 2й завтрак Запеканка с грецким …" at bounding box center [0, 0] width 0 height 0
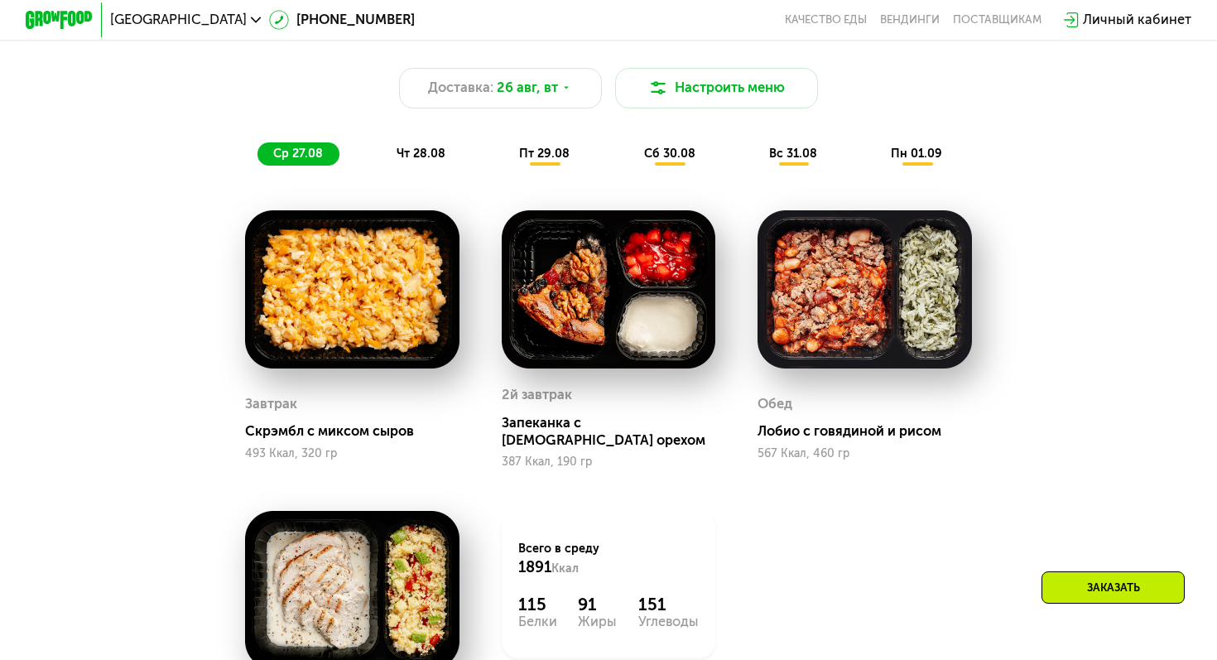
scroll to position [921, 0]
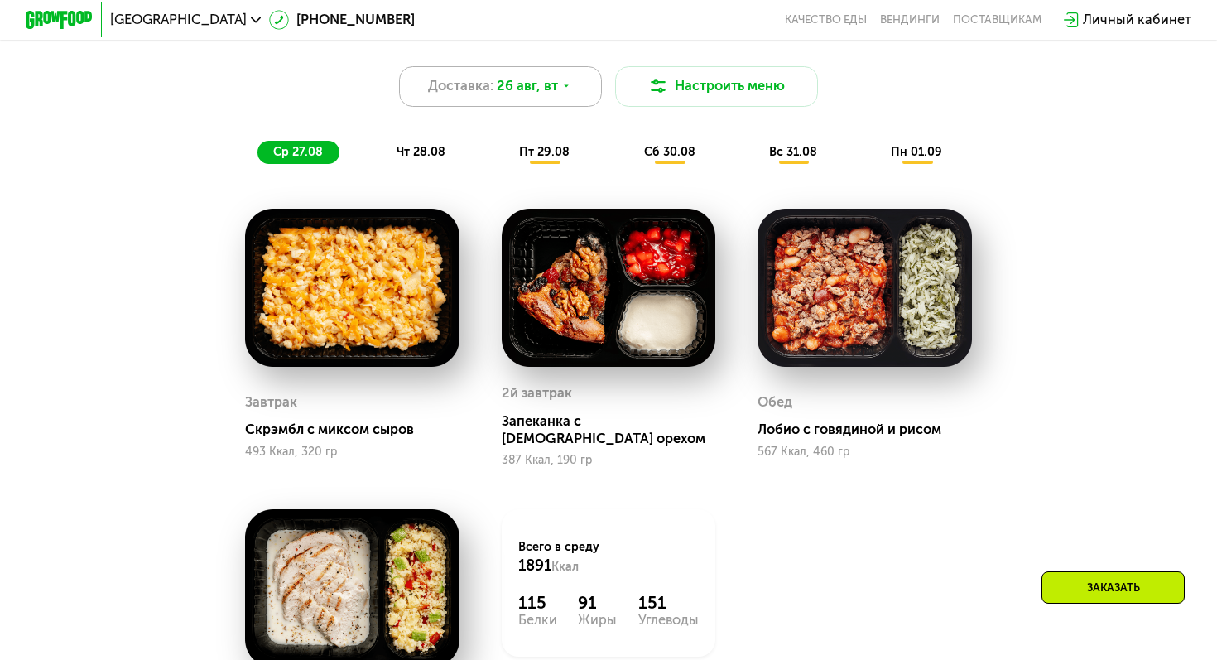
click at [545, 84] on span "26 авг, вт" at bounding box center [527, 86] width 61 height 21
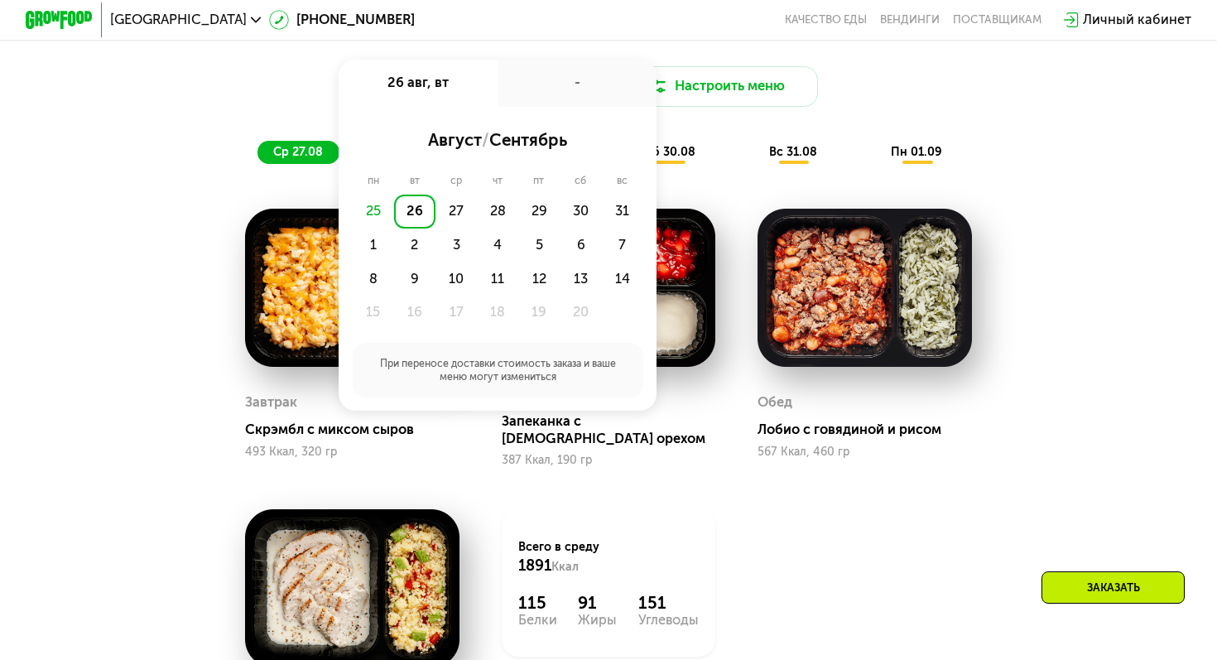
click at [375, 210] on div "25" at bounding box center [373, 212] width 41 height 34
click at [477, 219] on div "27" at bounding box center [497, 212] width 41 height 34
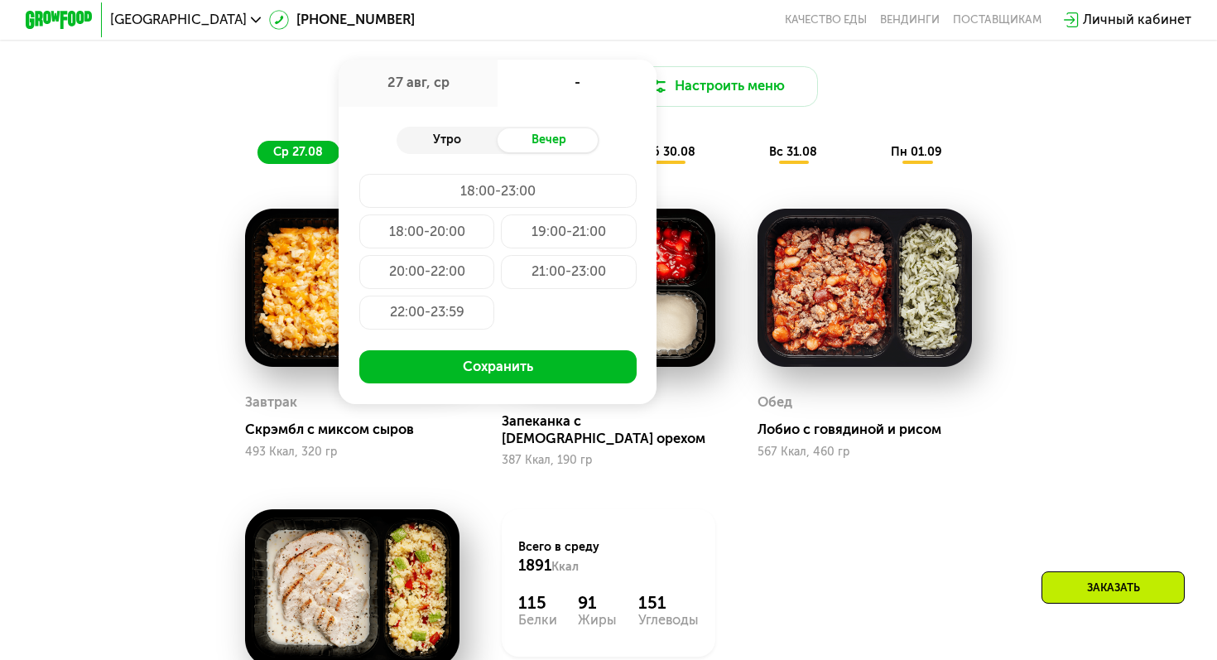
click at [469, 139] on div "Утро" at bounding box center [448, 140] width 102 height 24
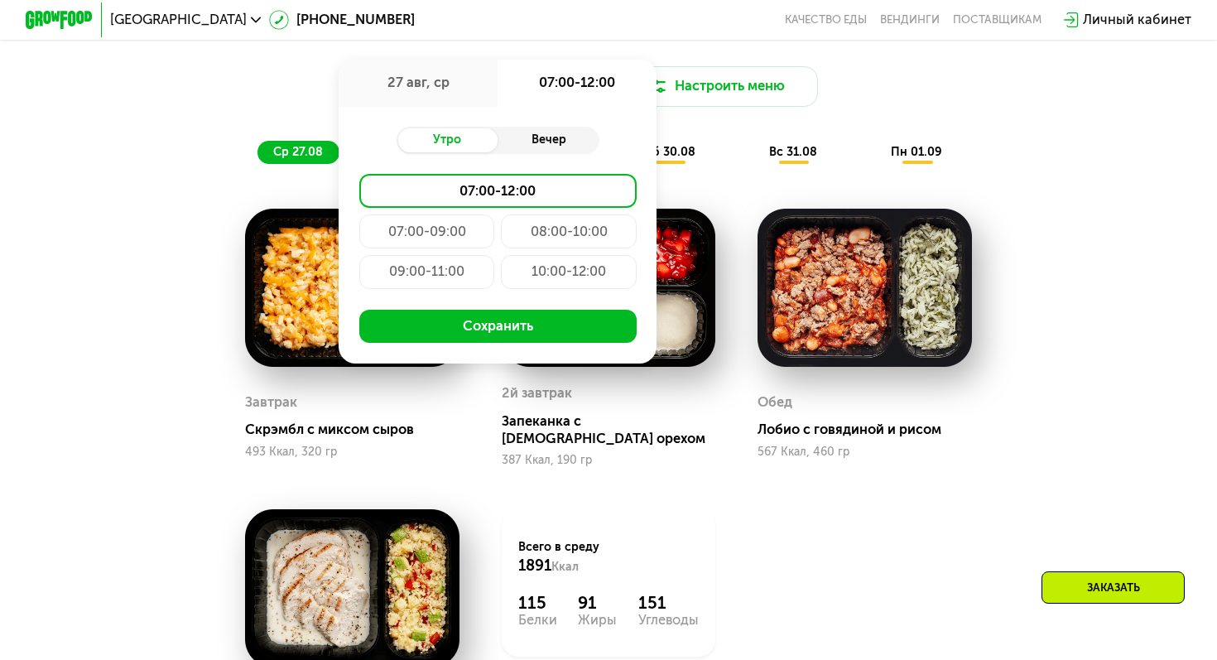
click at [528, 137] on div "Вечер" at bounding box center [548, 140] width 102 height 24
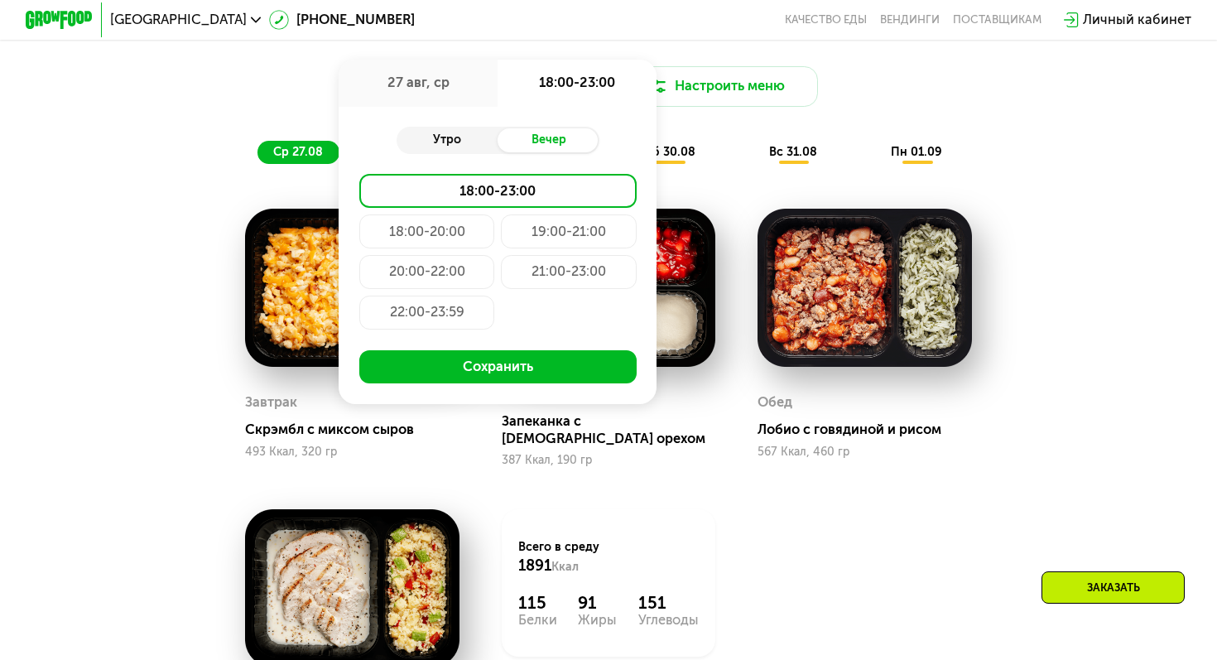
click at [462, 143] on div "Утро" at bounding box center [448, 140] width 102 height 24
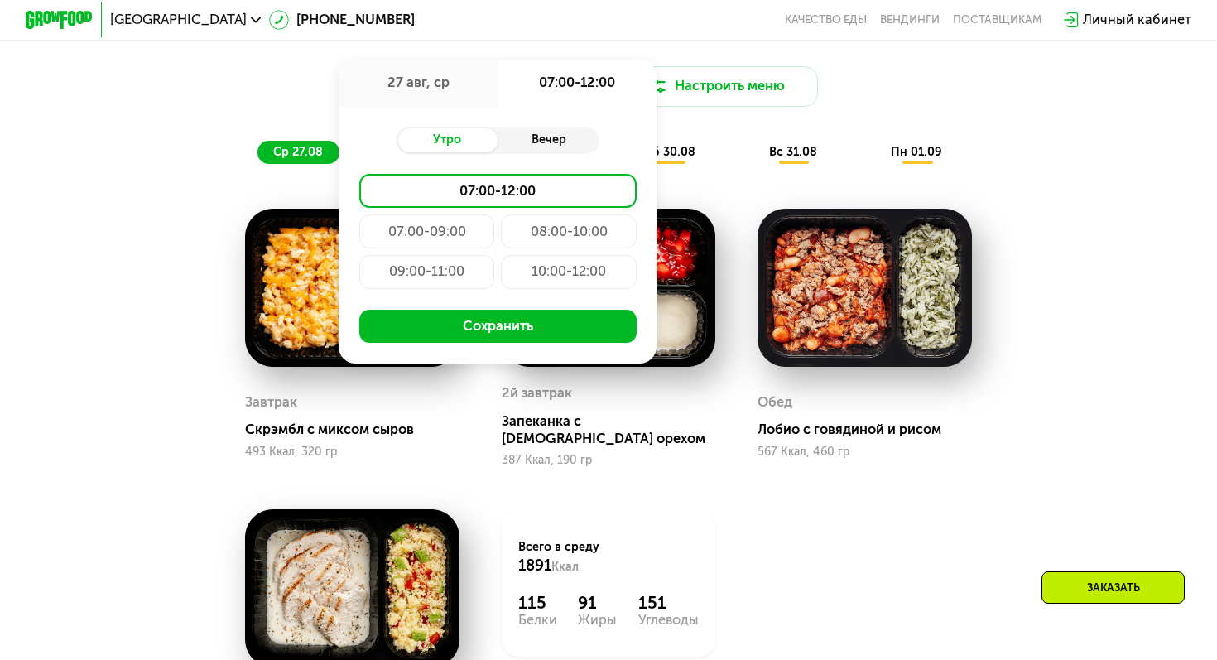
click at [528, 143] on div "Вечер" at bounding box center [548, 140] width 102 height 24
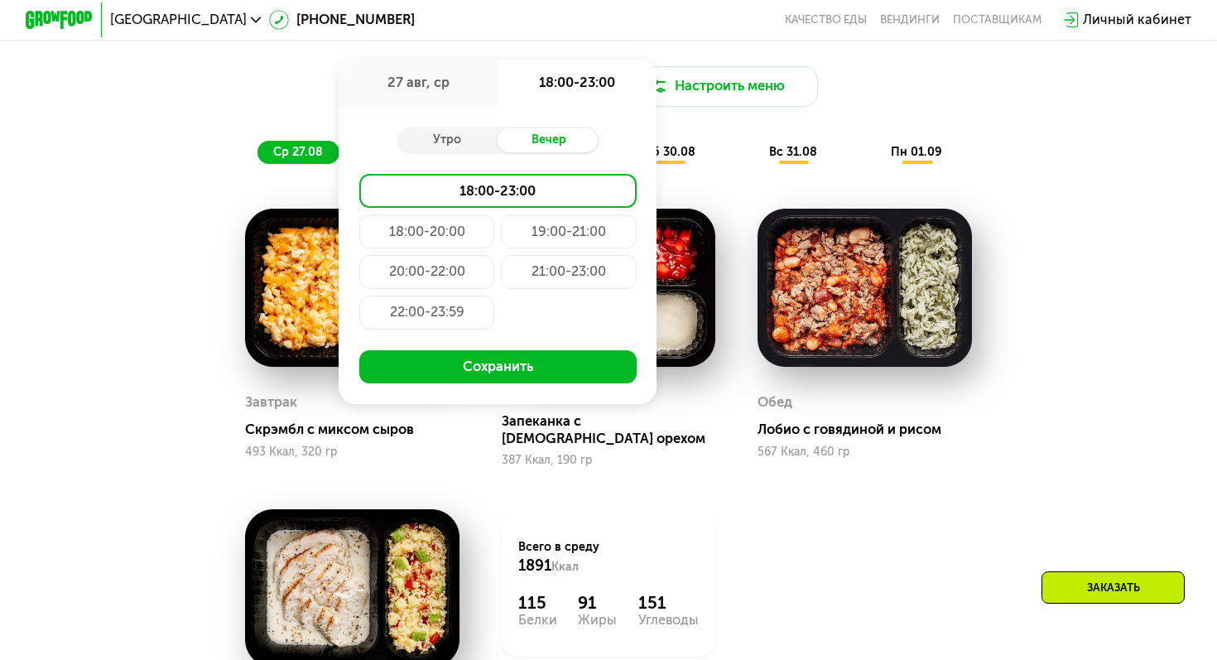
click at [0, 0] on div "Завтрак Скрэмбл с миксом сыров 493 Ккал, 320 гр 2й завтрак Запеканка с грецким …" at bounding box center [0, 0] width 0 height 0
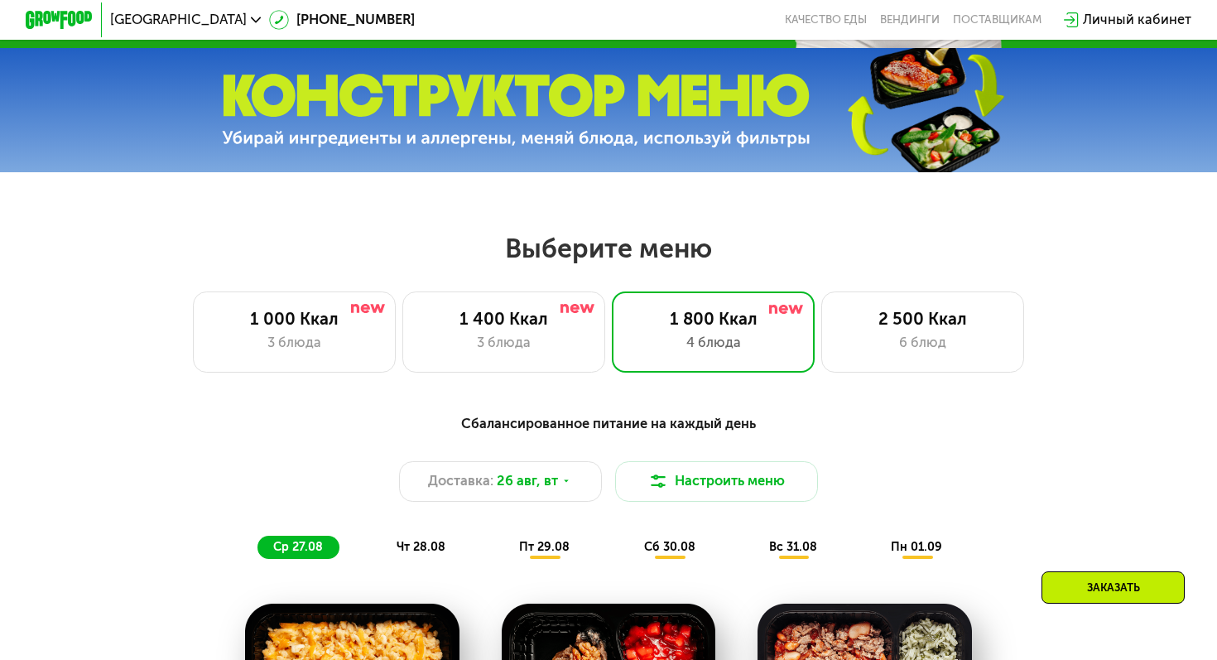
scroll to position [507, 0]
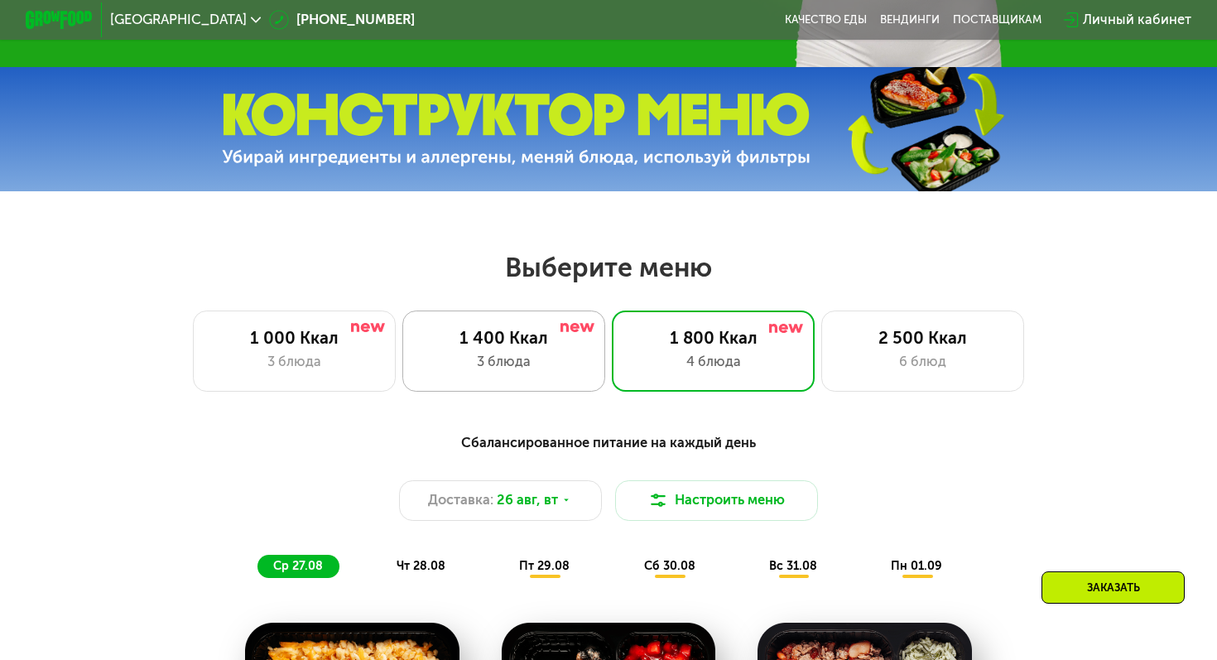
click at [556, 335] on div "1 400 Ккал" at bounding box center [503, 338] width 167 height 21
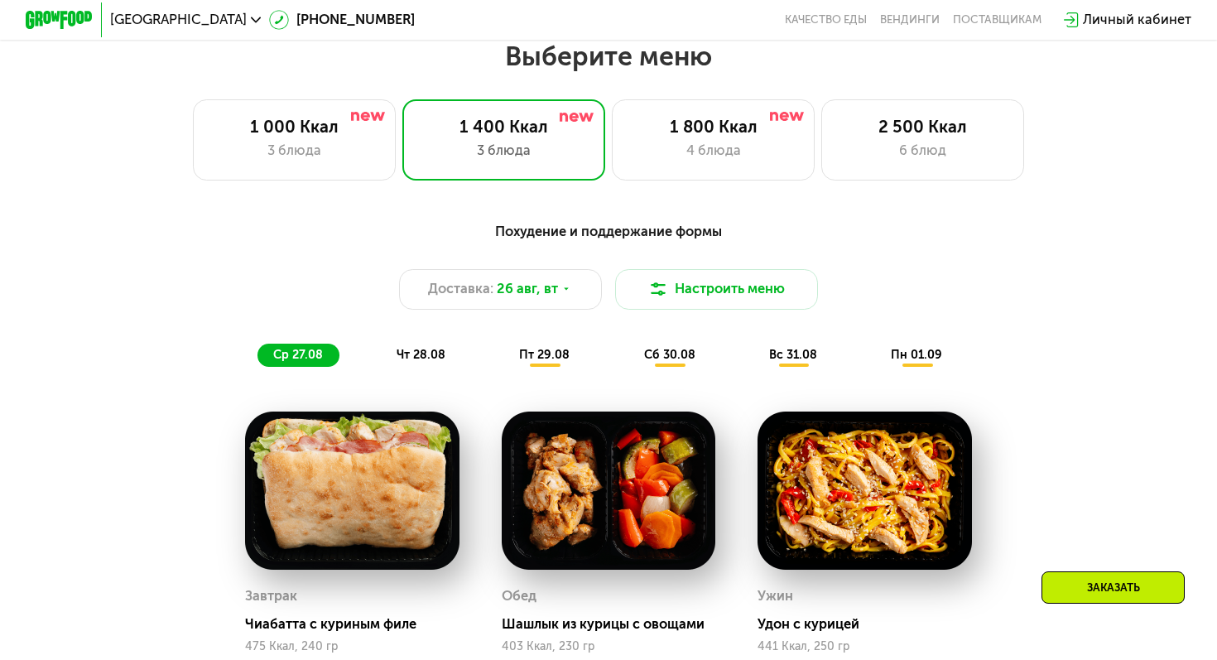
scroll to position [643, 0]
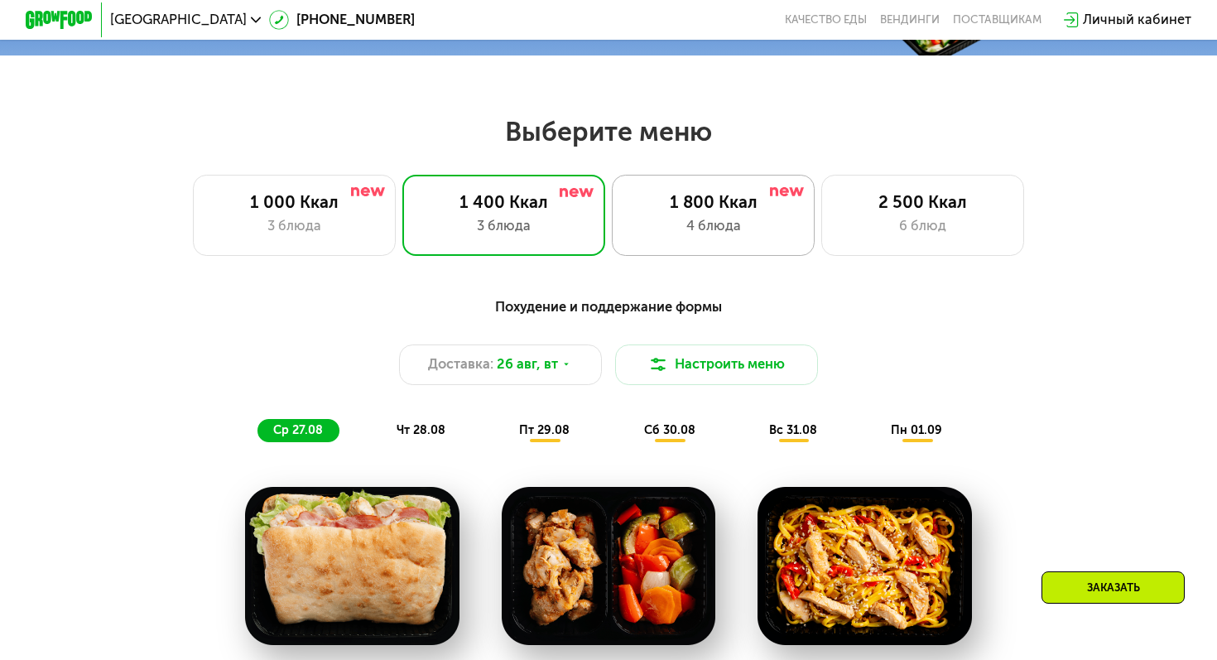
click at [705, 204] on div "1 800 Ккал" at bounding box center [712, 202] width 167 height 21
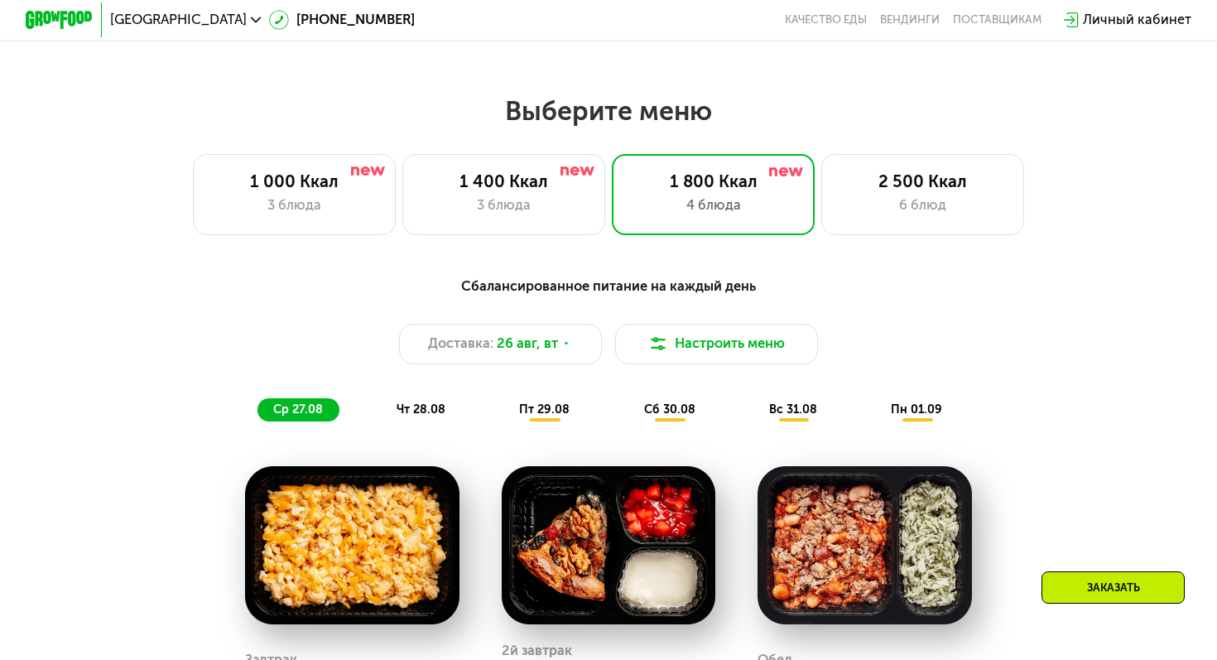
scroll to position [590, 0]
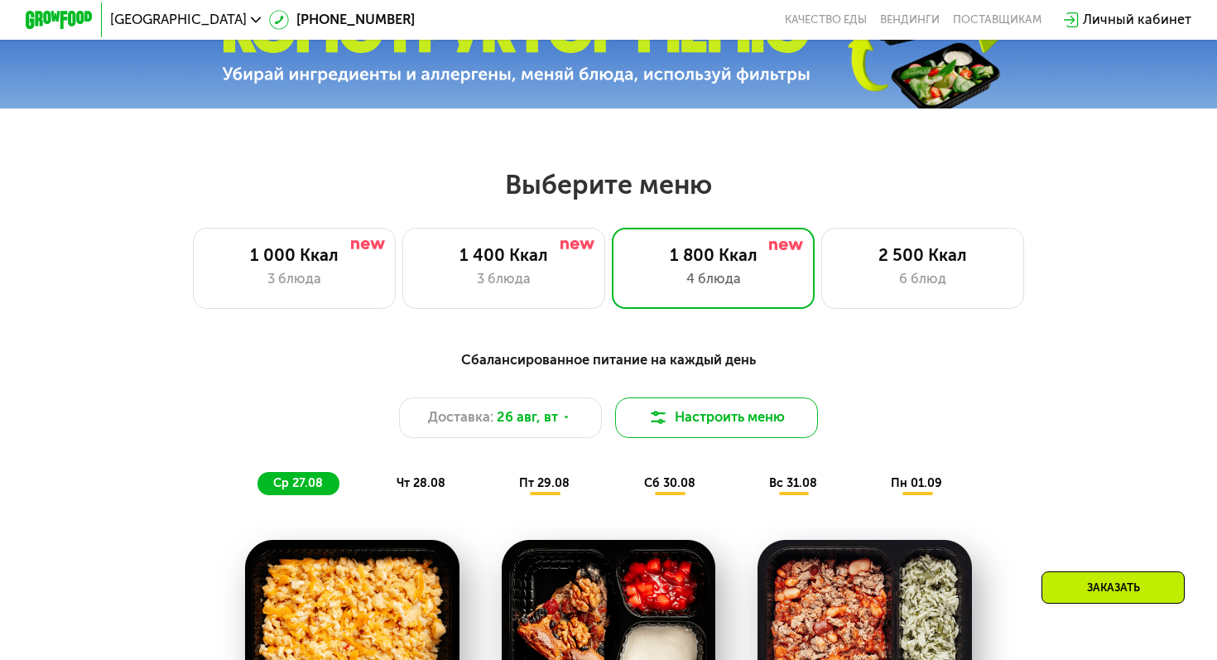
click at [694, 429] on button "Настроить меню" at bounding box center [716, 417] width 203 height 41
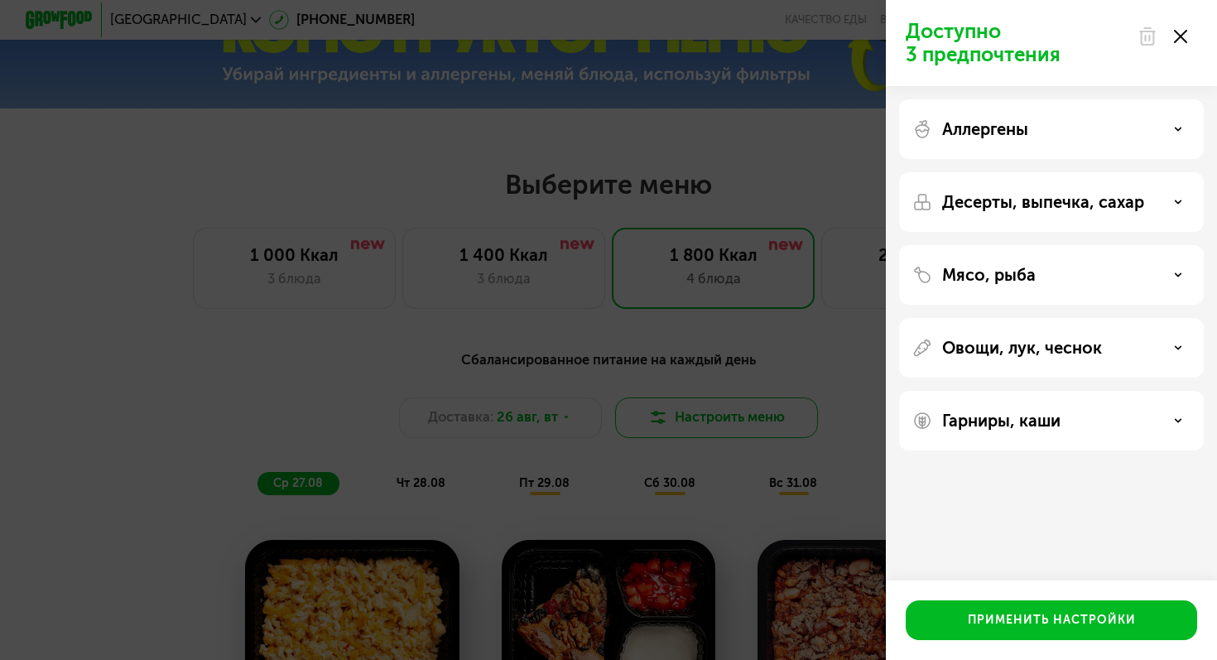
click at [694, 429] on div "Доступно 3 предпочтения Аллергены Десерты, выпечка, сахар Мясо, рыба Овощи, лук…" at bounding box center [608, 330] width 1217 height 660
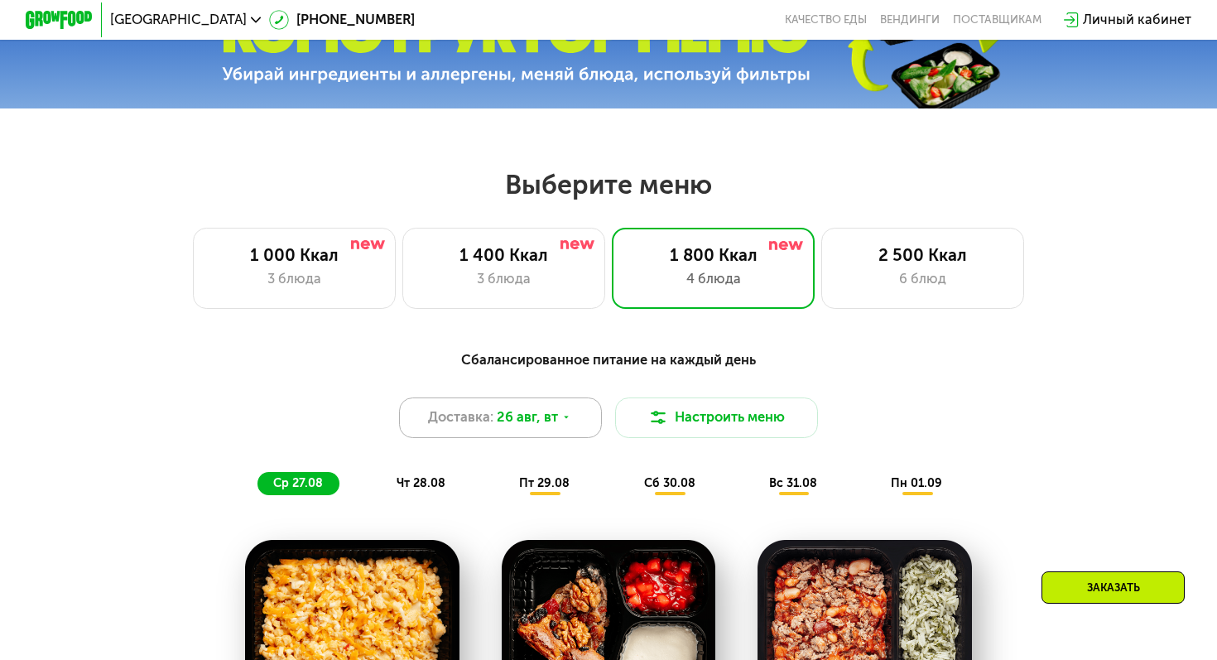
click at [529, 414] on span "26 авг, вт" at bounding box center [527, 417] width 61 height 21
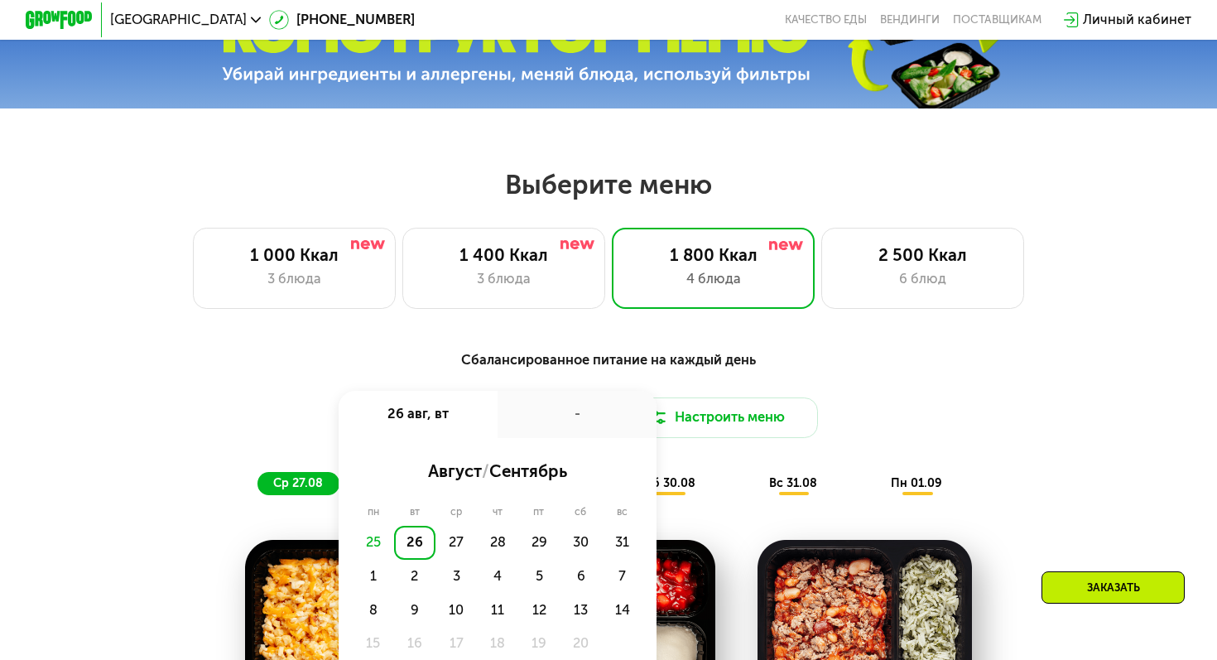
click at [529, 414] on div "-" at bounding box center [576, 414] width 159 height 47
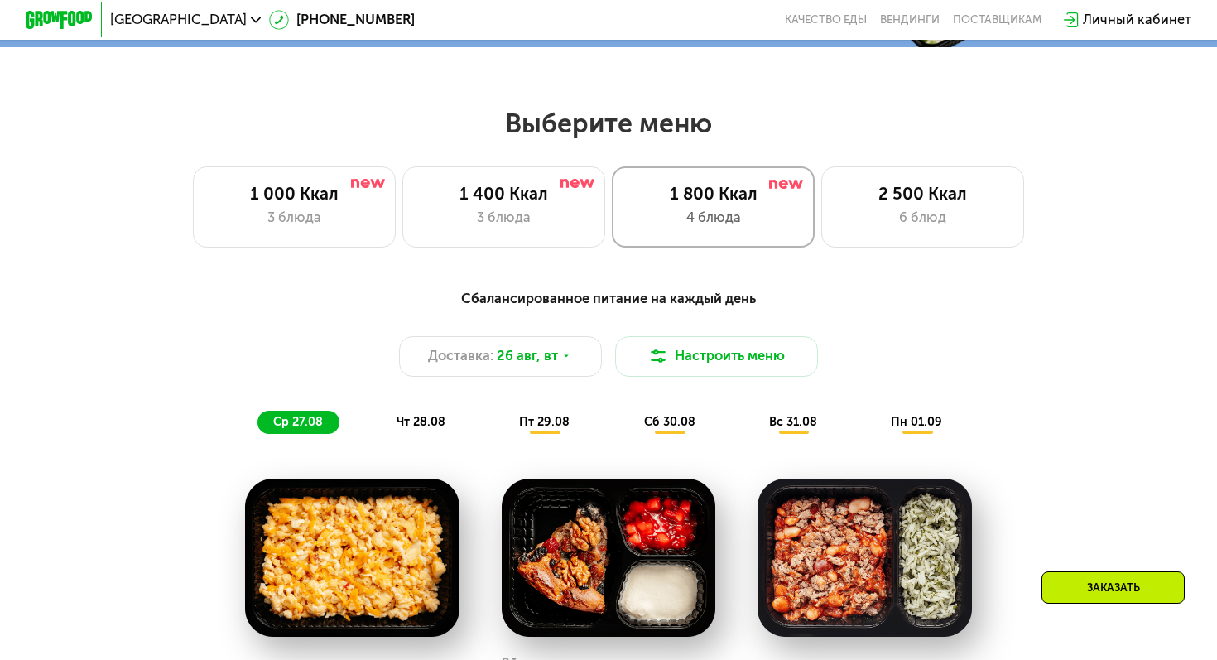
scroll to position [650, 0]
